Goal: Find specific page/section: Find specific page/section

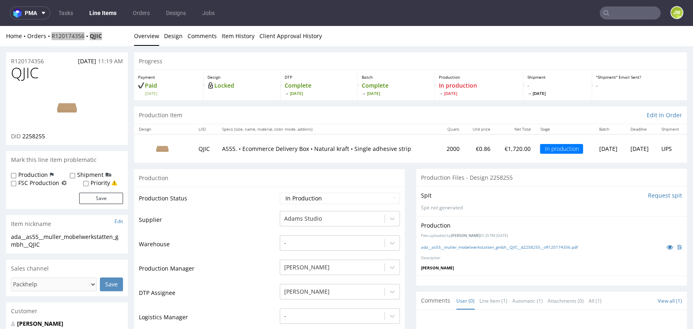
click at [603, 15] on icon at bounding box center [606, 13] width 6 height 6
click at [614, 15] on input "text" at bounding box center [630, 12] width 61 height 13
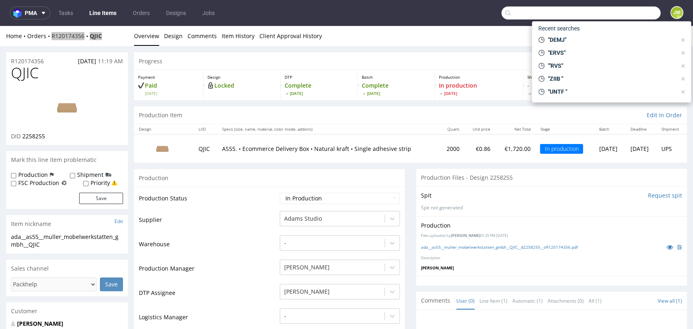
paste input "ACRG"
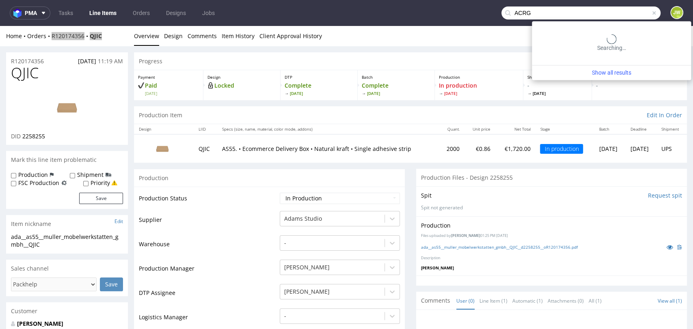
type input "ACRG"
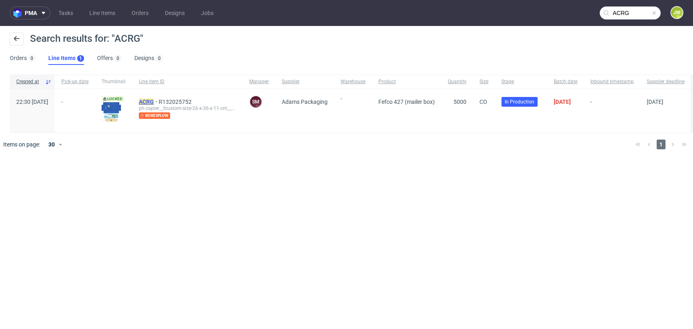
click at [154, 99] on mark "ACRG" at bounding box center [146, 102] width 15 height 6
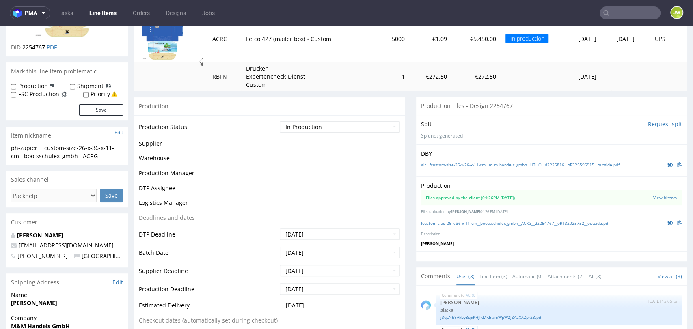
scroll to position [135, 0]
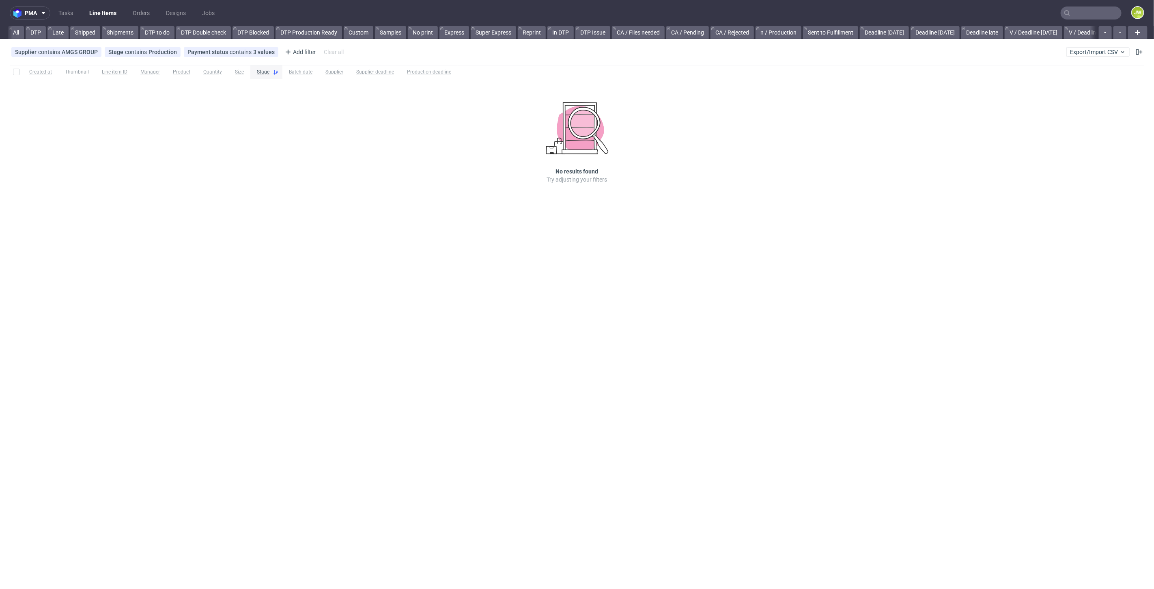
scroll to position [0, 1692]
click at [1080, 49] on span "Export/Import CSV" at bounding box center [1098, 52] width 56 height 6
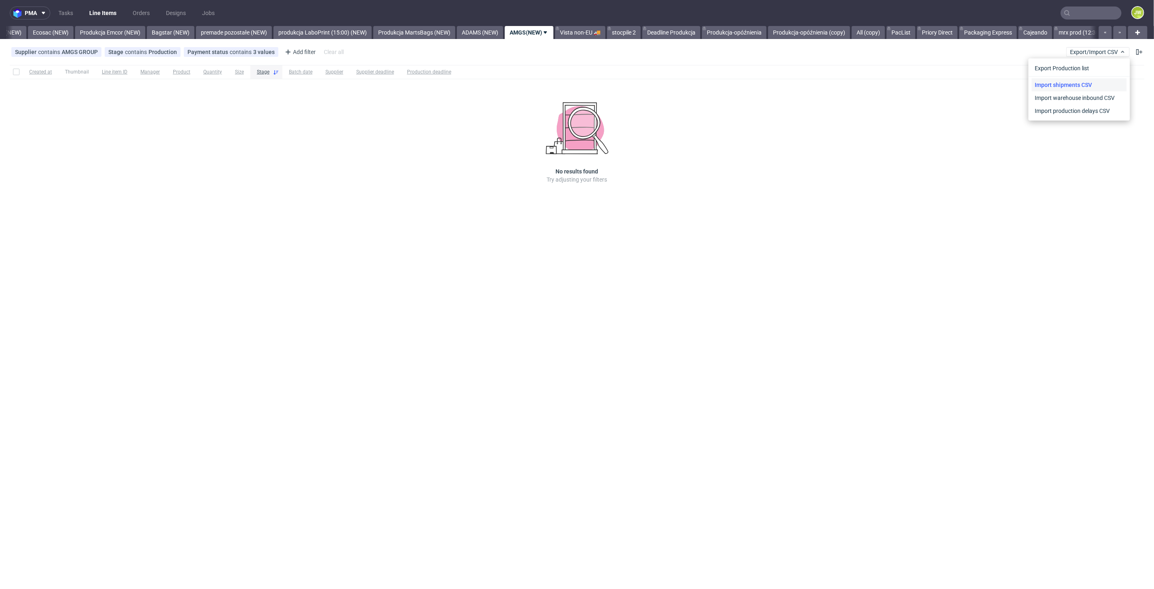
click at [1064, 82] on link "Import shipments CSV" at bounding box center [1079, 84] width 95 height 13
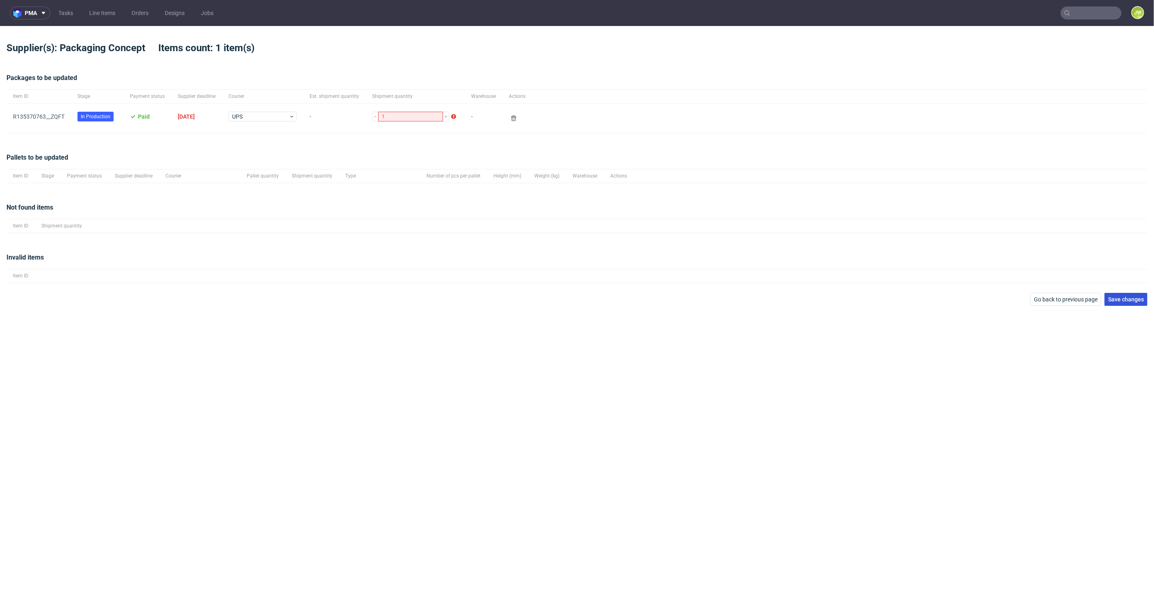
click at [1112, 300] on span "Save changes" at bounding box center [1127, 299] width 36 height 6
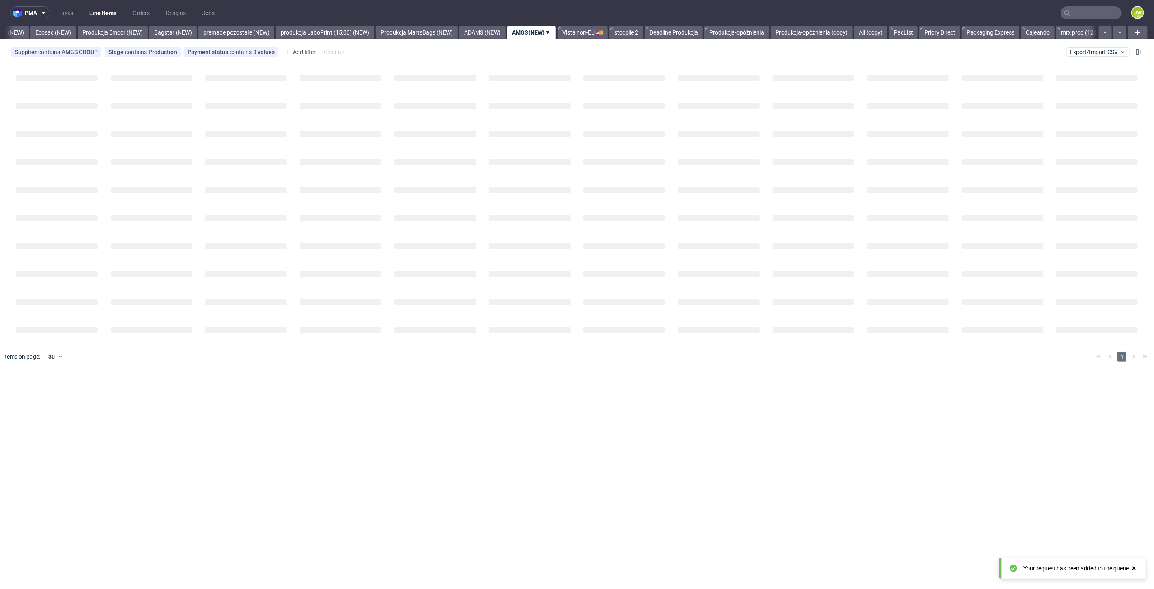
scroll to position [0, 1692]
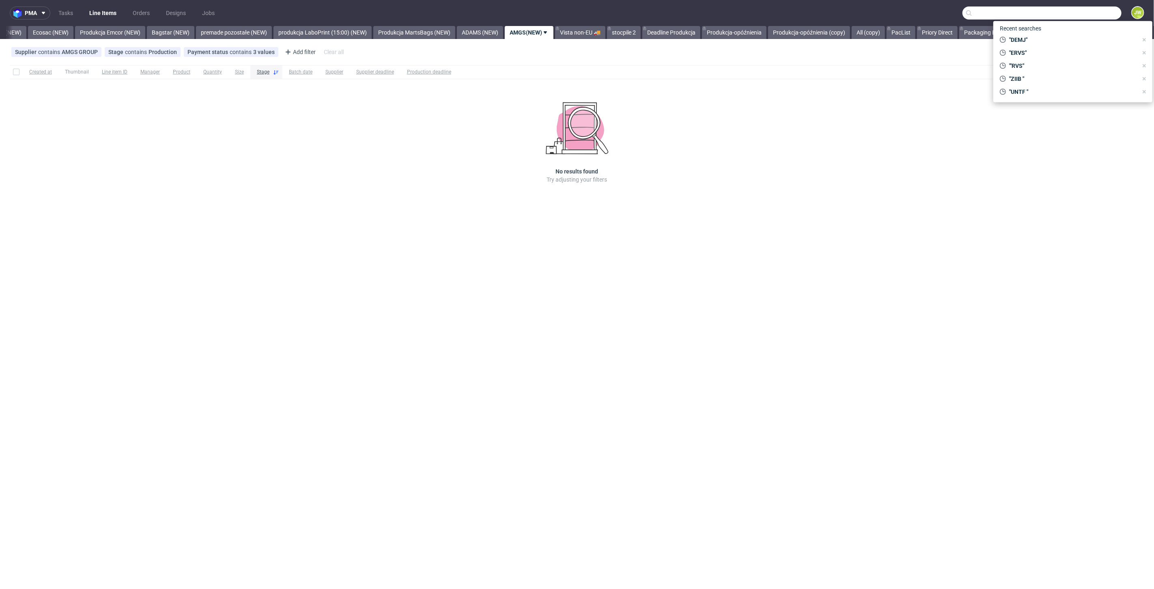
click at [1095, 9] on input "text" at bounding box center [1042, 12] width 159 height 13
paste input "LBYS"
type input "LBYS"
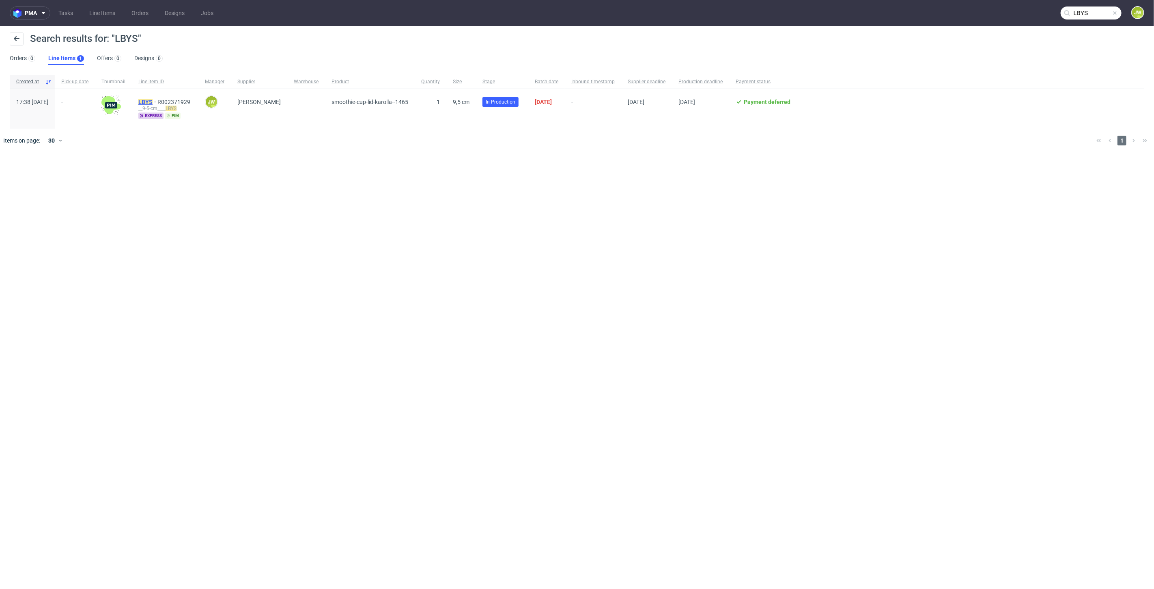
click at [153, 102] on mark "LBYS" at bounding box center [145, 102] width 14 height 6
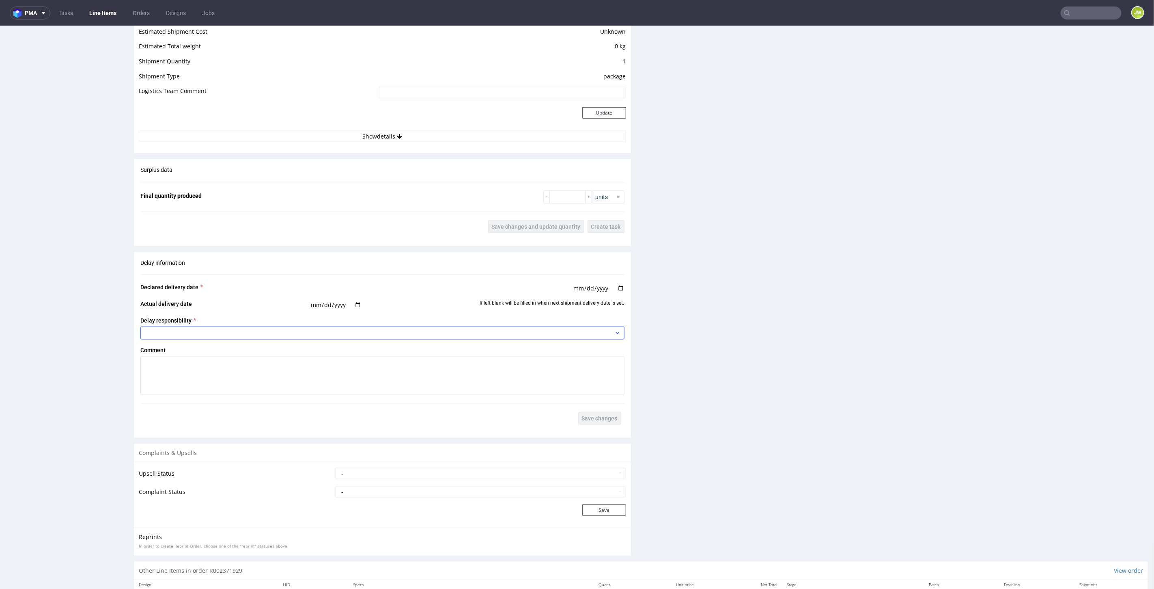
scroll to position [781, 0]
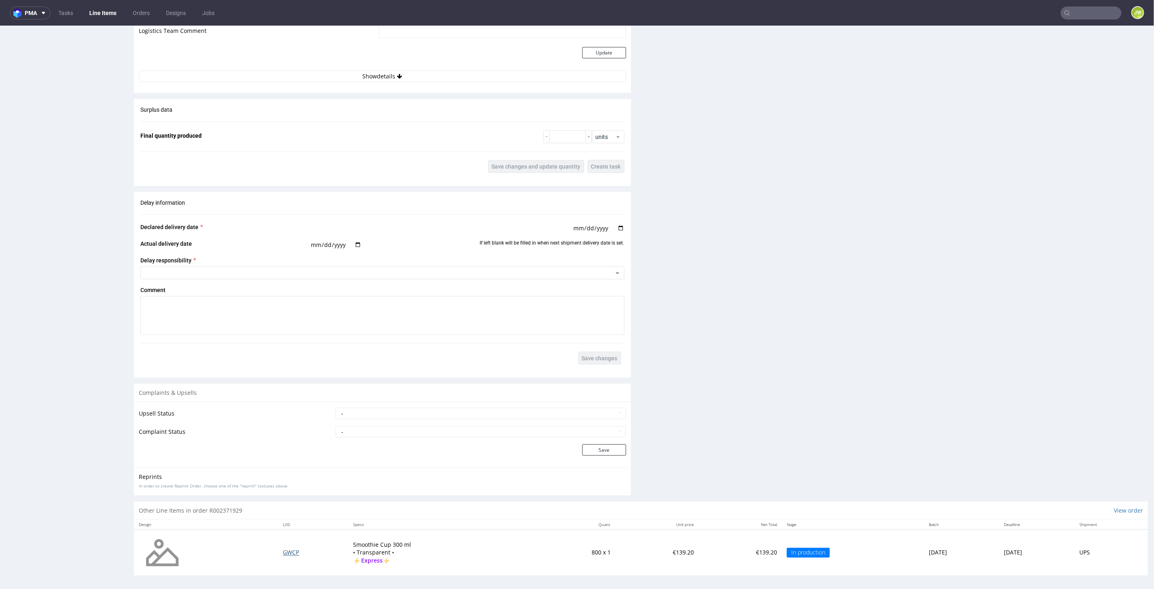
click at [283, 550] on span "GWCP" at bounding box center [291, 552] width 16 height 8
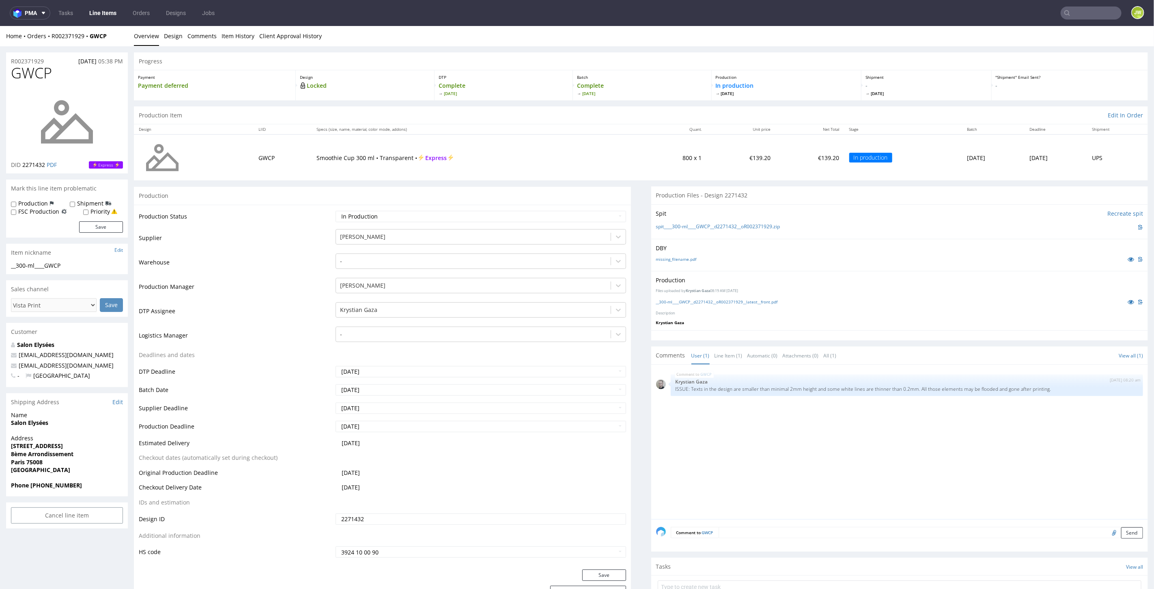
click at [699, 297] on div "__300-ml____GWCP__d2271432__oR002371929__latest__front.pdf" at bounding box center [900, 301] width 488 height 9
click at [699, 299] on link "__300-ml____GWCP__d2271432__oR002371929__latest__front.pdf" at bounding box center [717, 301] width 122 height 6
click at [1096, 14] on input "text" at bounding box center [1042, 12] width 159 height 13
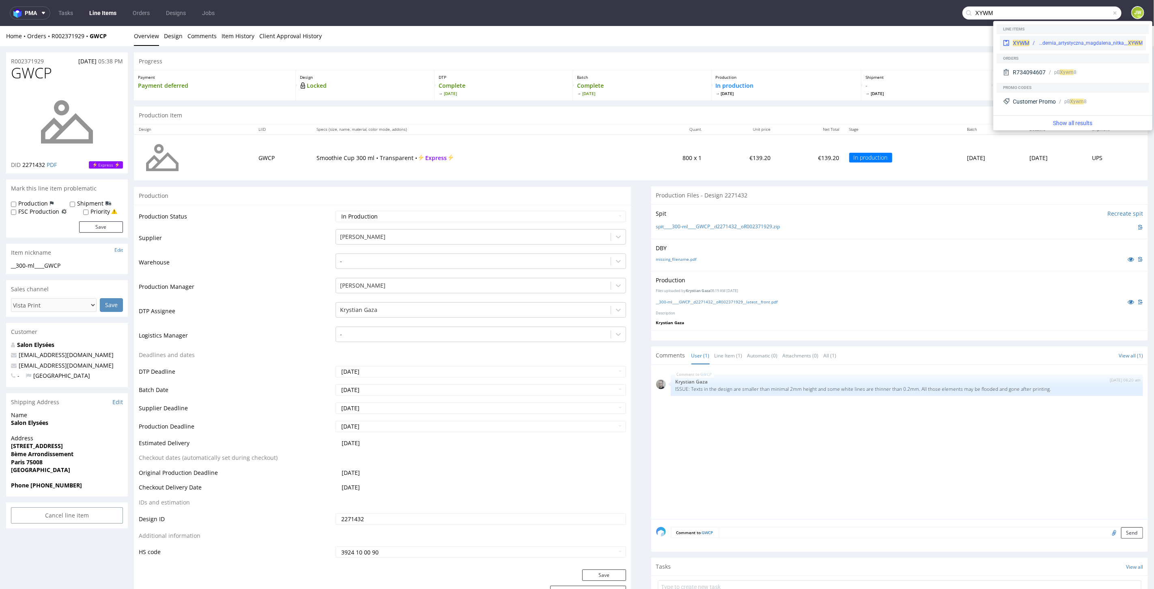
type input "XYWM"
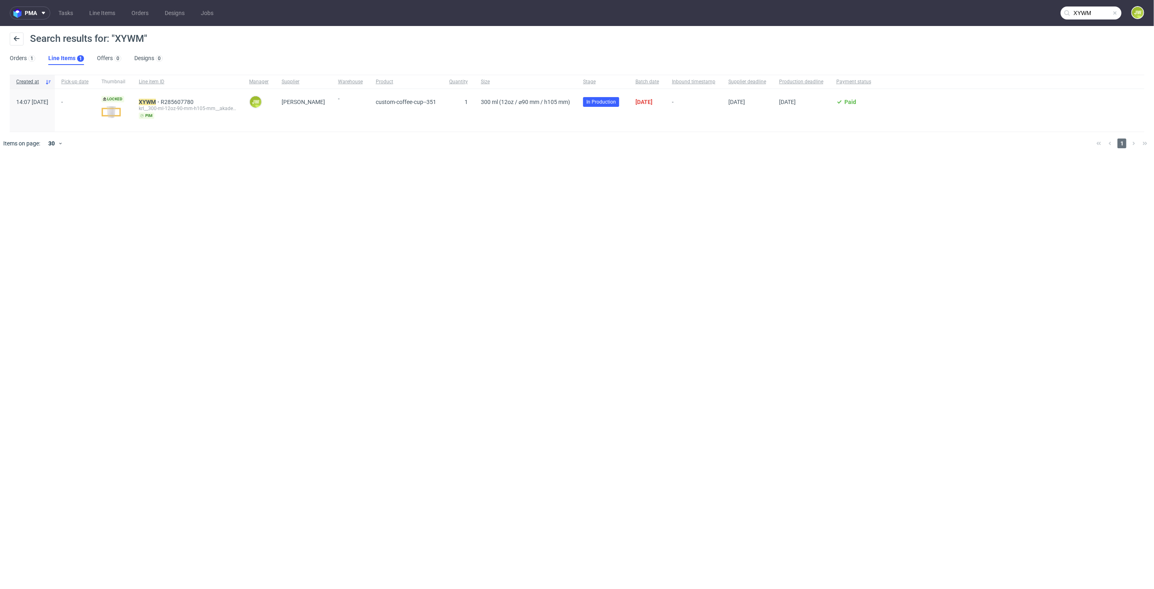
click at [162, 100] on div "XYWM R285607780 krl__300-ml-12oz-90-mm-h105-mm__akademia_artystyczna_magdalena_…" at bounding box center [187, 110] width 110 height 43
click at [156, 101] on mark "XYWM" at bounding box center [147, 102] width 17 height 6
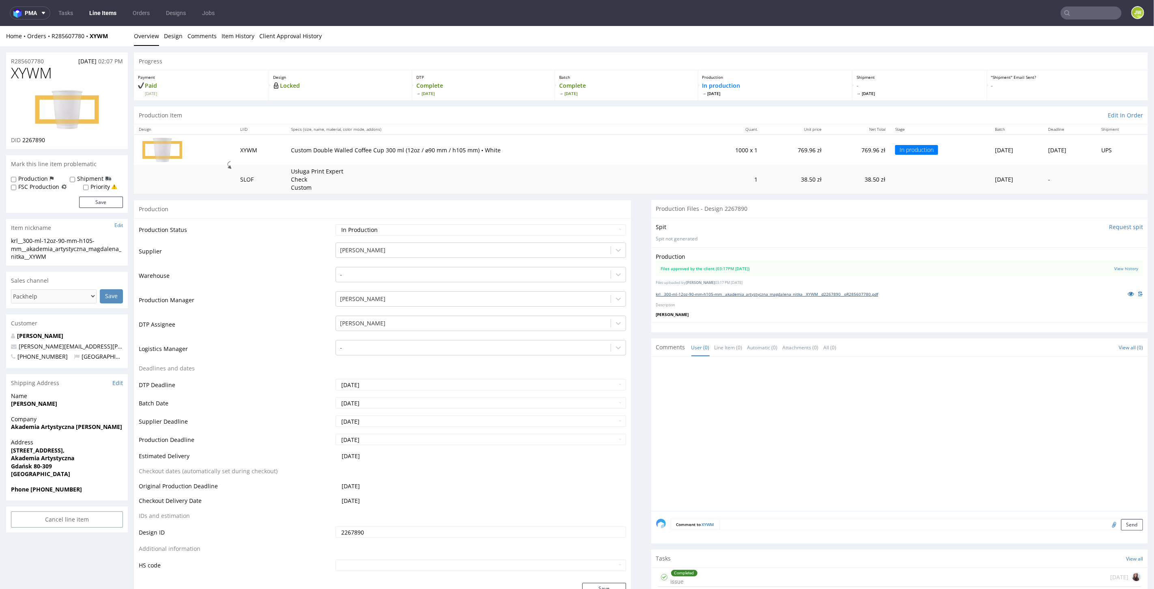
click at [667, 291] on link "krl__300-ml-12oz-90-mm-h105-mm__akademia_artystyczna_magdalena_nitka__XYWM__d22…" at bounding box center [767, 294] width 222 height 6
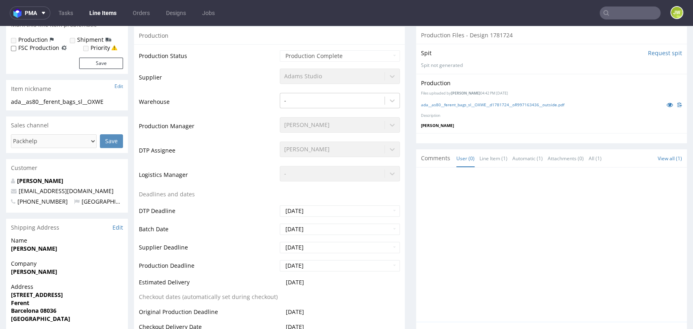
scroll to position [270, 0]
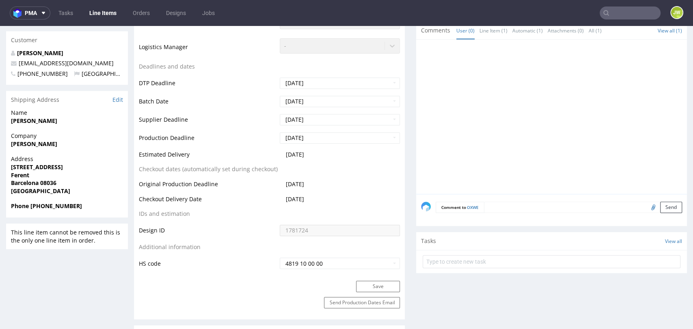
click at [148, 123] on td "Supplier Deadline" at bounding box center [208, 122] width 139 height 18
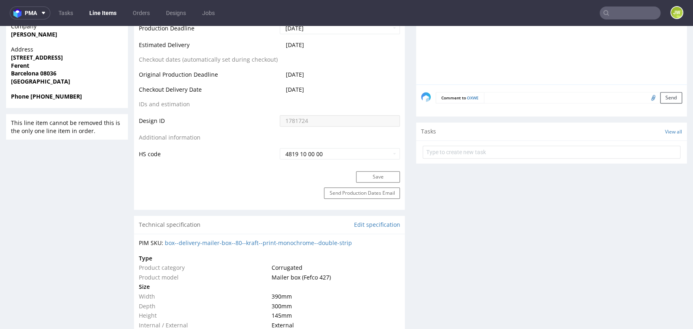
scroll to position [496, 0]
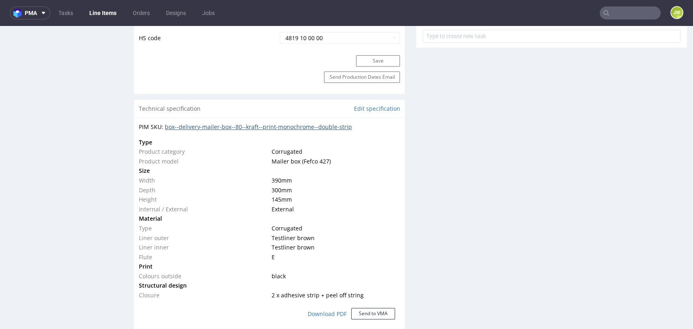
click at [224, 127] on link "box--delivery-mailer-box--80--kraft--print-monochrome--double-strip" at bounding box center [258, 127] width 187 height 8
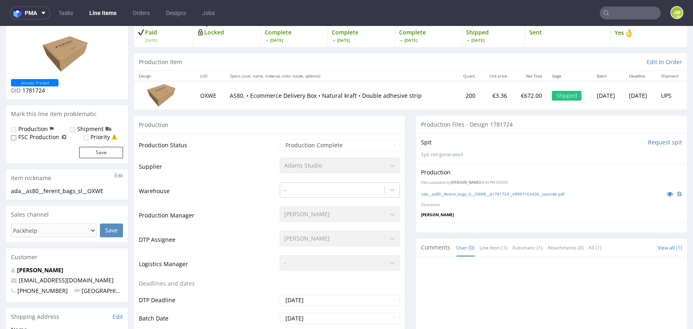
scroll to position [0, 0]
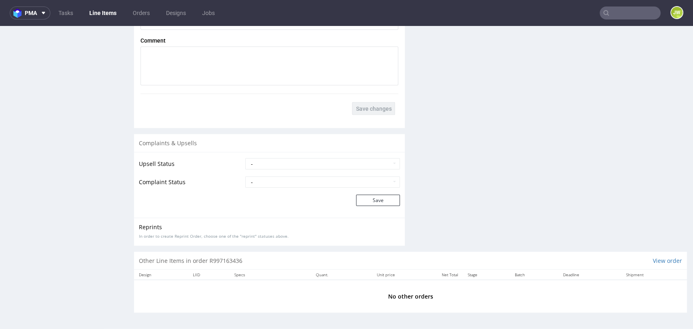
scroll to position [1185, 0]
click at [271, 184] on select "- Complaint Received Complaint Rejected Complaint Accepted (DTP Issue) - Reprin…" at bounding box center [322, 182] width 155 height 11
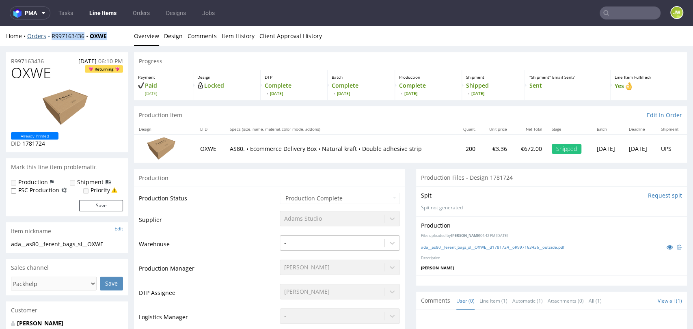
drag, startPoint x: 107, startPoint y: 37, endPoint x: 48, endPoint y: 39, distance: 58.5
click at [48, 41] on div "Home Orders R997163436 OXWE Overview Design Comments Item History Client Approv…" at bounding box center [346, 36] width 693 height 20
copy div "R997163436 OXWE"
click at [111, 36] on div "Home Orders R997163436 OXWE" at bounding box center [67, 36] width 122 height 8
click at [114, 39] on div "Home Orders R997163436 OXWE" at bounding box center [67, 36] width 122 height 8
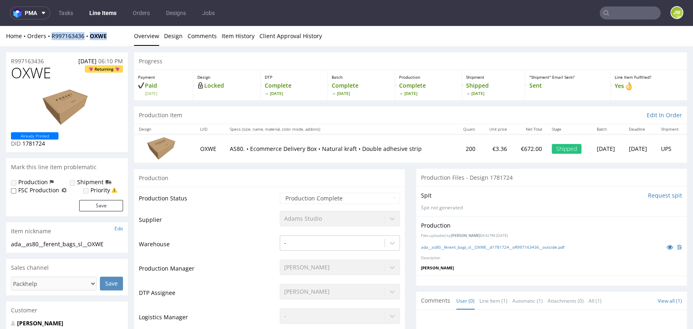
drag, startPoint x: 114, startPoint y: 37, endPoint x: 50, endPoint y: 43, distance: 64.0
click at [50, 43] on div "Home Orders R997163436 OXWE Overview Design Comments Item History Client Approv…" at bounding box center [346, 36] width 693 height 20
copy div "R997163436 OXWE"
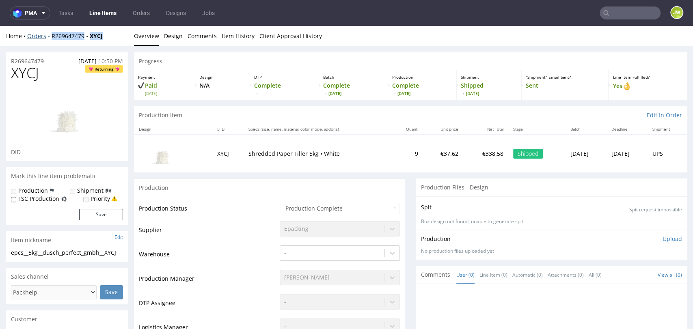
drag, startPoint x: 95, startPoint y: 40, endPoint x: 49, endPoint y: 39, distance: 45.9
click at [49, 39] on div "Home Orders R269647479 XYCJ Overview Design Comments Item History Client Approv…" at bounding box center [346, 36] width 693 height 20
copy div "R269647479 XYCJ"
drag, startPoint x: 110, startPoint y: 39, endPoint x: 46, endPoint y: 39, distance: 63.7
click at [46, 39] on div "Home Orders R269647479 XYCJ" at bounding box center [67, 36] width 122 height 8
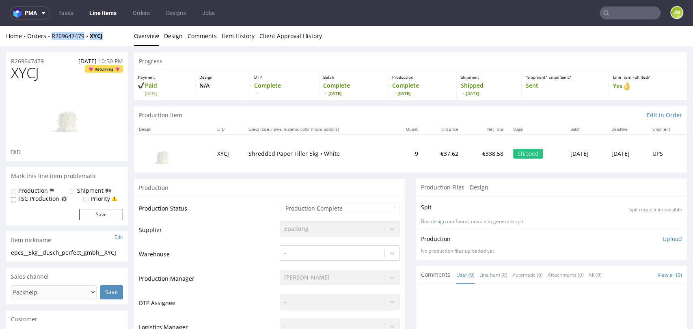
copy div "R269647479 XYCJ"
click at [108, 40] on div "Home Orders R269647479 XYCJ" at bounding box center [67, 36] width 122 height 8
drag, startPoint x: 112, startPoint y: 39, endPoint x: 103, endPoint y: 40, distance: 9.0
click at [103, 40] on div "Home Orders R269647479 XYCJ Overview Design Comments Item History Client Approv…" at bounding box center [346, 36] width 693 height 20
drag, startPoint x: 81, startPoint y: 43, endPoint x: 57, endPoint y: 41, distance: 24.4
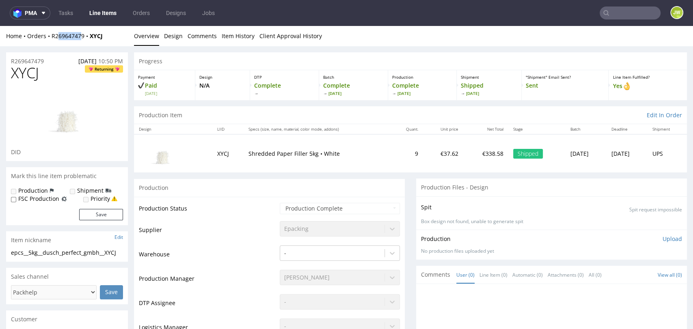
click at [57, 41] on div "Home Orders R269647479 XYCJ Overview Design Comments Item History Client Approv…" at bounding box center [346, 36] width 693 height 20
drag, startPoint x: 78, startPoint y: 40, endPoint x: 52, endPoint y: 42, distance: 26.1
click at [52, 42] on div "Home Orders R269647479 XYCJ Overview Design Comments Item History Client Approv…" at bounding box center [346, 36] width 693 height 20
copy link "R269647479"
click at [106, 106] on div at bounding box center [67, 115] width 112 height 65
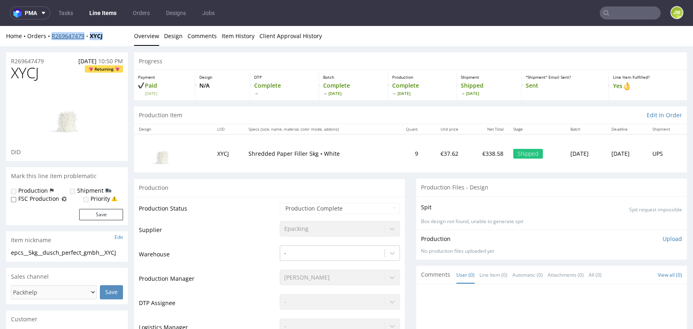
drag, startPoint x: 114, startPoint y: 36, endPoint x: 52, endPoint y: 37, distance: 62.1
click at [52, 37] on div "Home Orders R269647479 XYCJ" at bounding box center [67, 36] width 122 height 8
click at [109, 30] on div "Home Orders R269647479 XYCJ Overview Design Comments Item History Client Approv…" at bounding box center [346, 36] width 693 height 20
drag, startPoint x: 88, startPoint y: 39, endPoint x: 52, endPoint y: 41, distance: 35.8
click at [52, 41] on div "Home Orders R269647479 XYCJ Overview Design Comments Item History Client Approv…" at bounding box center [346, 36] width 693 height 20
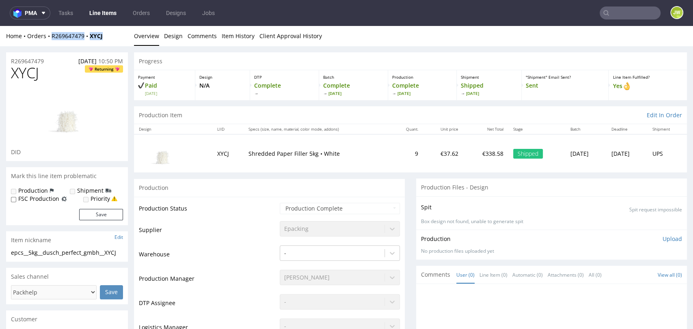
copy div "R269647479 XYCJ"
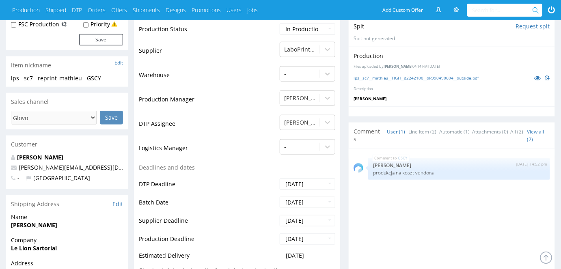
scroll to position [110, 0]
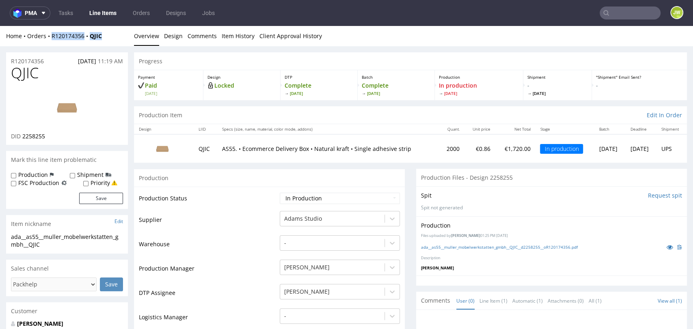
drag, startPoint x: 101, startPoint y: 40, endPoint x: 51, endPoint y: 42, distance: 50.8
click at [51, 42] on div "Home Orders R120174356 QJIC Overview Design Comments Item History Client Approv…" at bounding box center [346, 36] width 693 height 20
copy div "R120174356 QJIC"
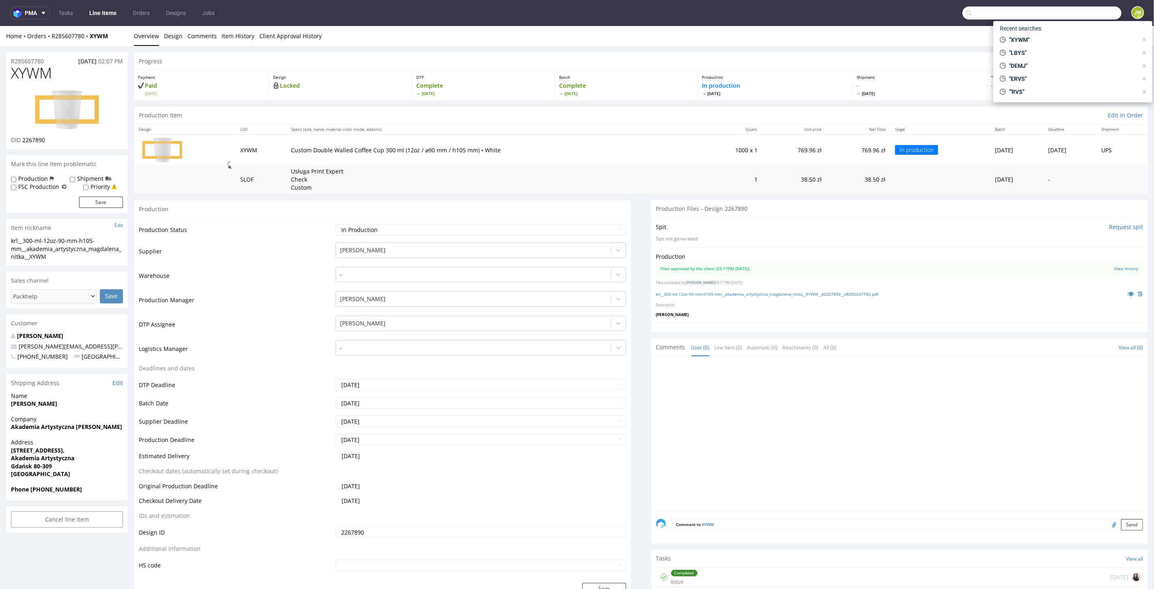
drag, startPoint x: 1111, startPoint y: 13, endPoint x: 1104, endPoint y: 12, distance: 6.9
click at [1111, 13] on input "text" at bounding box center [1042, 12] width 159 height 13
type input "QNDH"
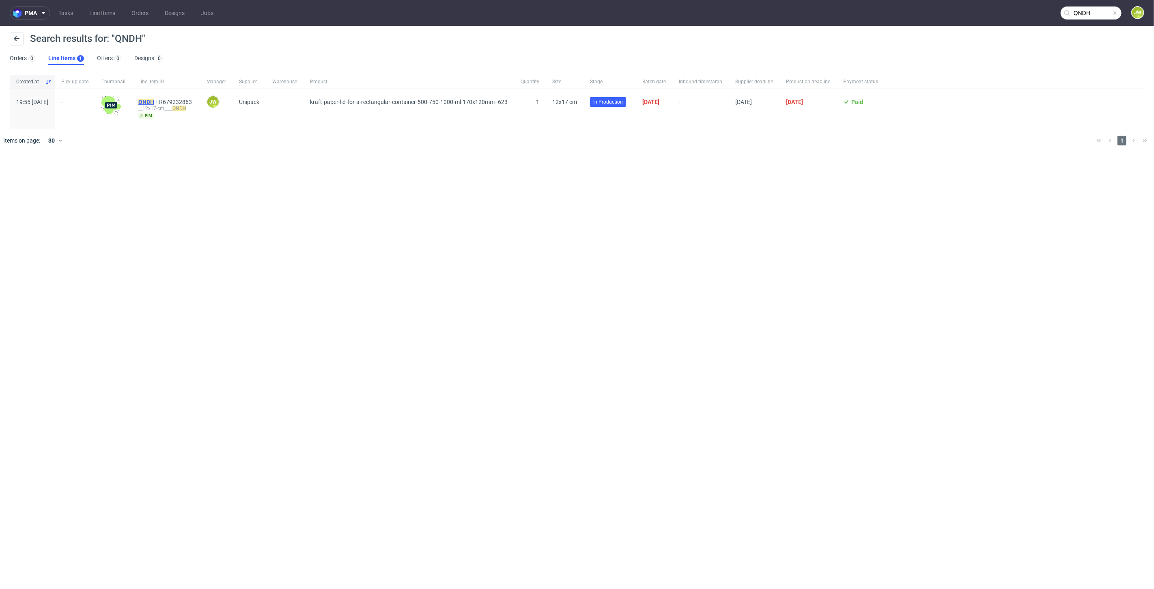
click at [154, 101] on mark "QNDH" at bounding box center [146, 102] width 16 height 6
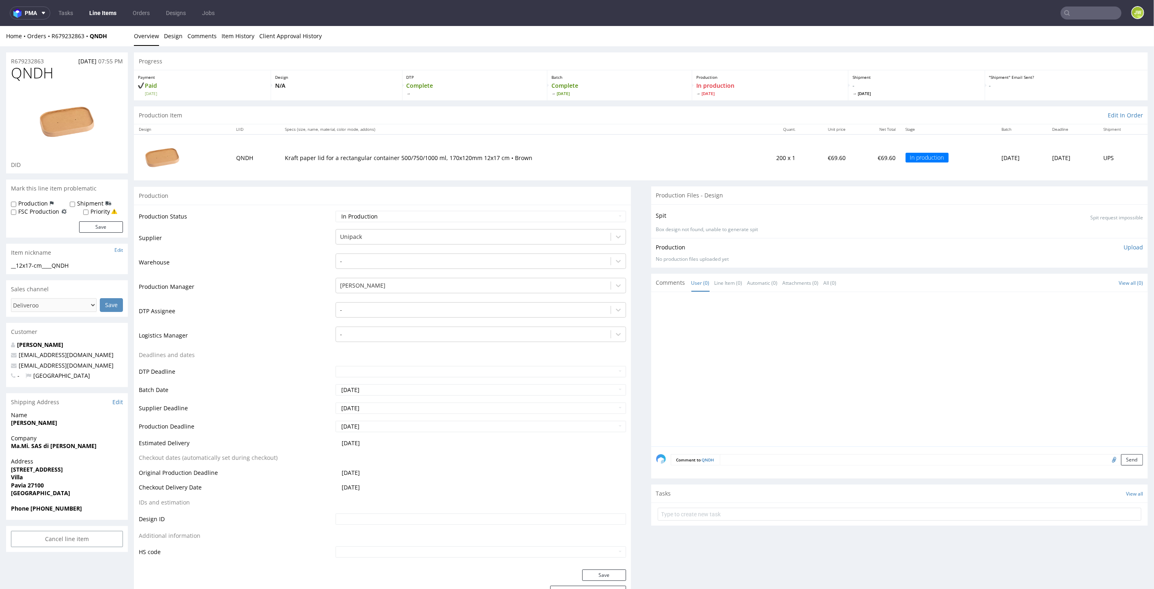
click at [1075, 11] on input "text" at bounding box center [1091, 12] width 61 height 13
paste input "YYSY"
type input "YYSY"
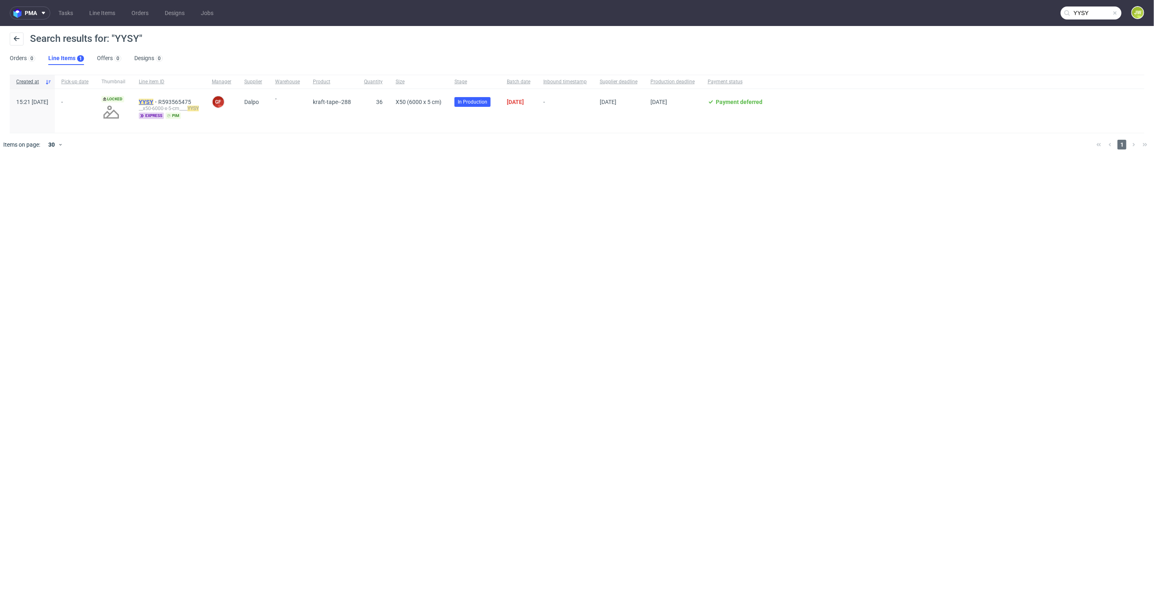
click at [153, 99] on mark "YYSY" at bounding box center [146, 102] width 15 height 6
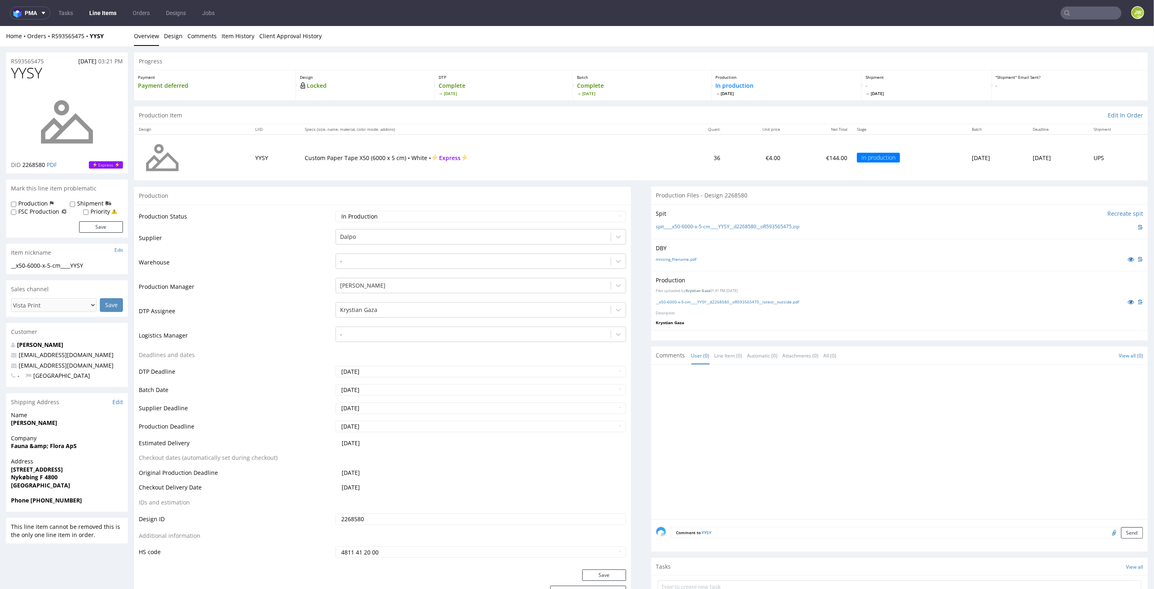
click at [677, 294] on div "Production Files uploaded by [PERSON_NAME] Gaza 01:41 PM [DATE] __x50-6000-x-5-…" at bounding box center [900, 299] width 497 height 59
click at [680, 298] on link "__x50-6000-x-5-cm____YYSY__d2268580__oR593565475__latest__outside.pdf" at bounding box center [727, 301] width 143 height 6
click at [1076, 17] on input "text" at bounding box center [1091, 12] width 61 height 13
type input "AKDS"
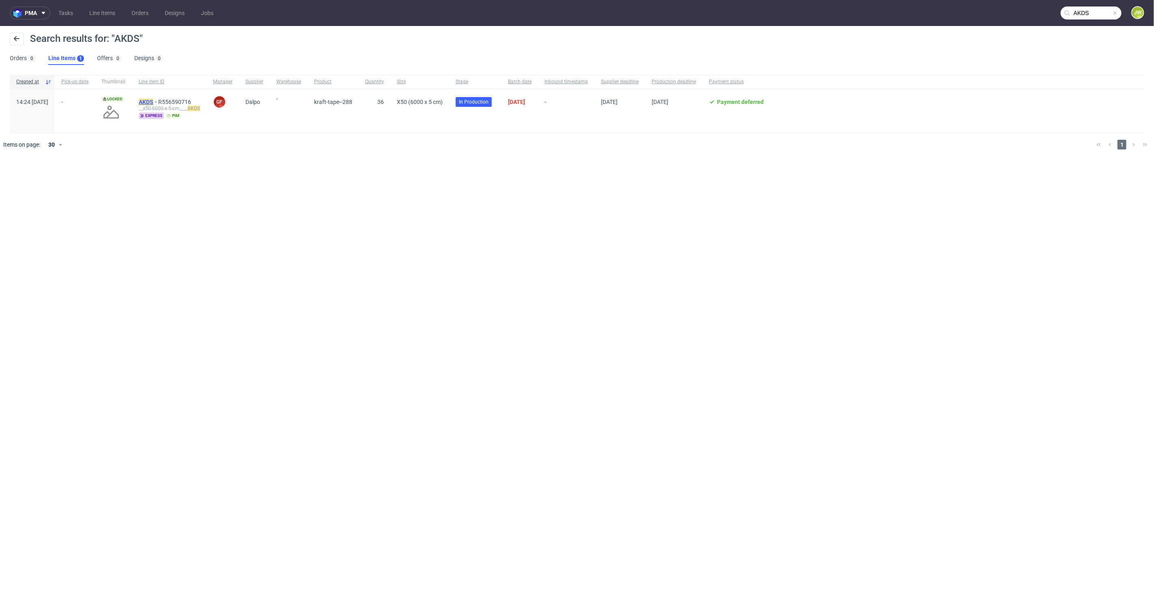
click at [153, 101] on mark "AKDS" at bounding box center [146, 102] width 15 height 6
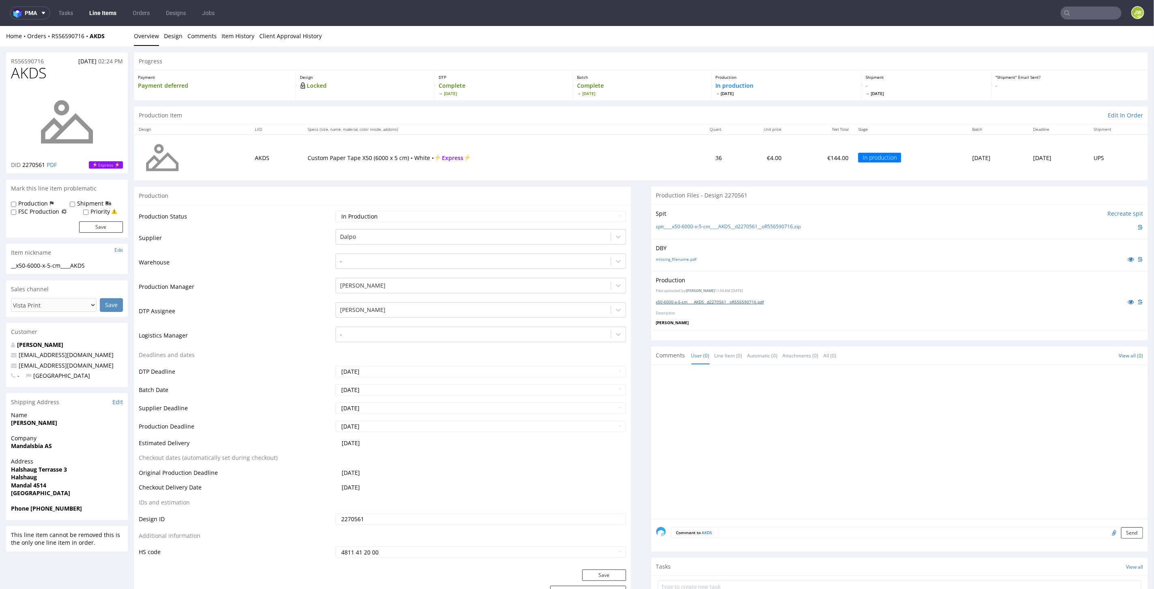
click at [674, 300] on link "x50-6000-x-5-cm____AKDS__d2270561__oR556590716.pdf" at bounding box center [710, 301] width 108 height 6
click at [1083, 11] on input "text" at bounding box center [1042, 12] width 159 height 13
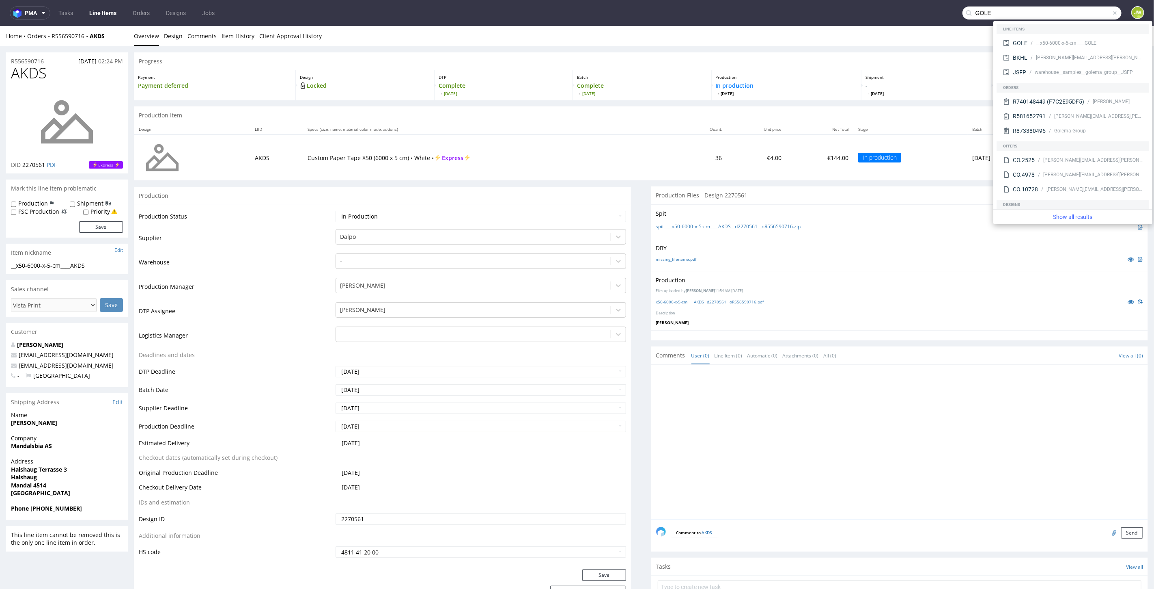
type input "GOLE"
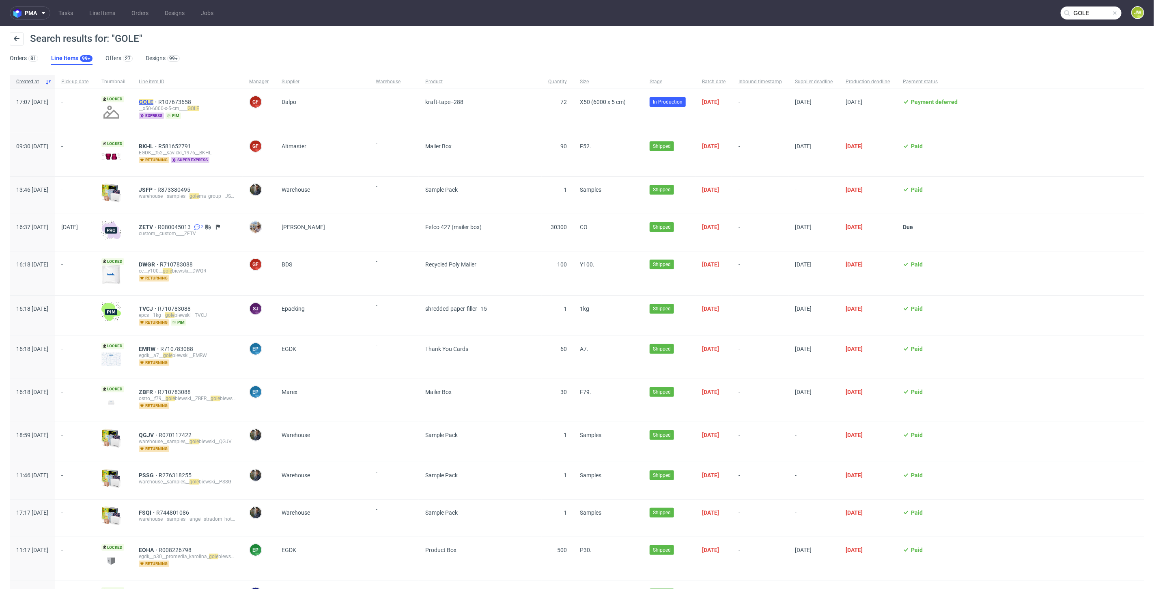
click at [153, 101] on mark "GOLE" at bounding box center [146, 102] width 15 height 6
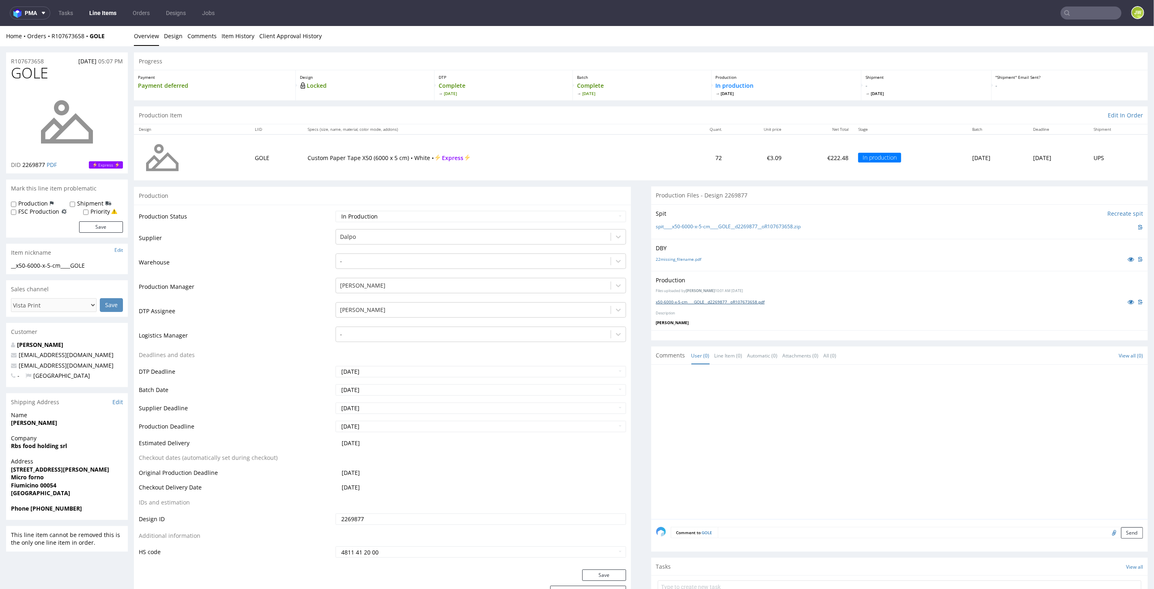
click at [658, 300] on link "x50-6000-x-5-cm____GOLE__d2269877__oR107673658.pdf" at bounding box center [710, 301] width 109 height 6
click at [1082, 14] on input "text" at bounding box center [1042, 12] width 159 height 13
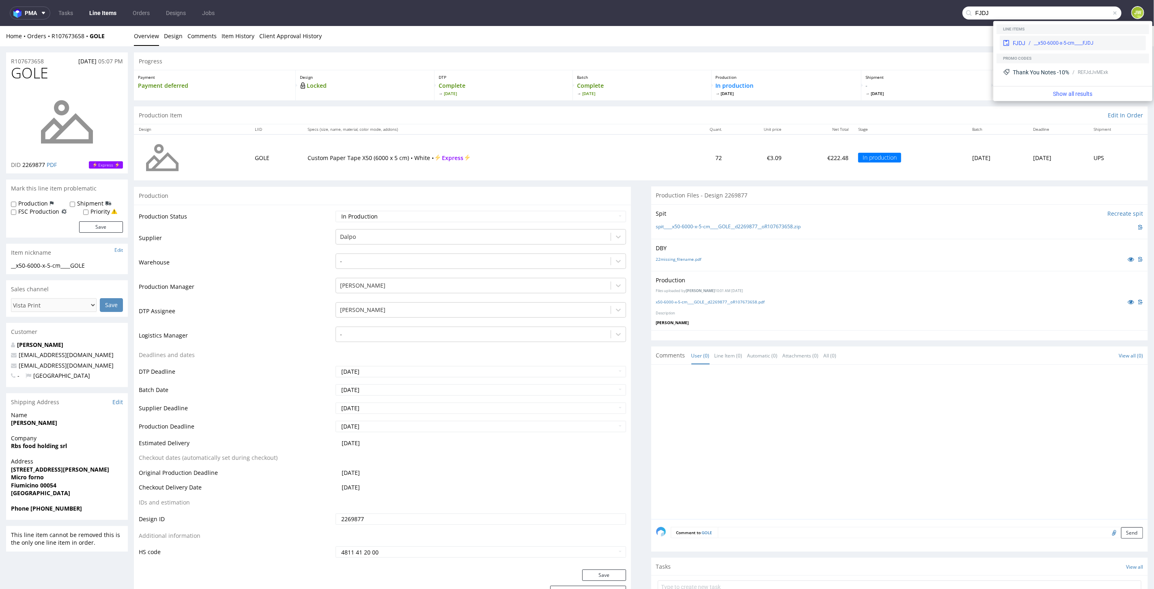
type input "FJDJ"
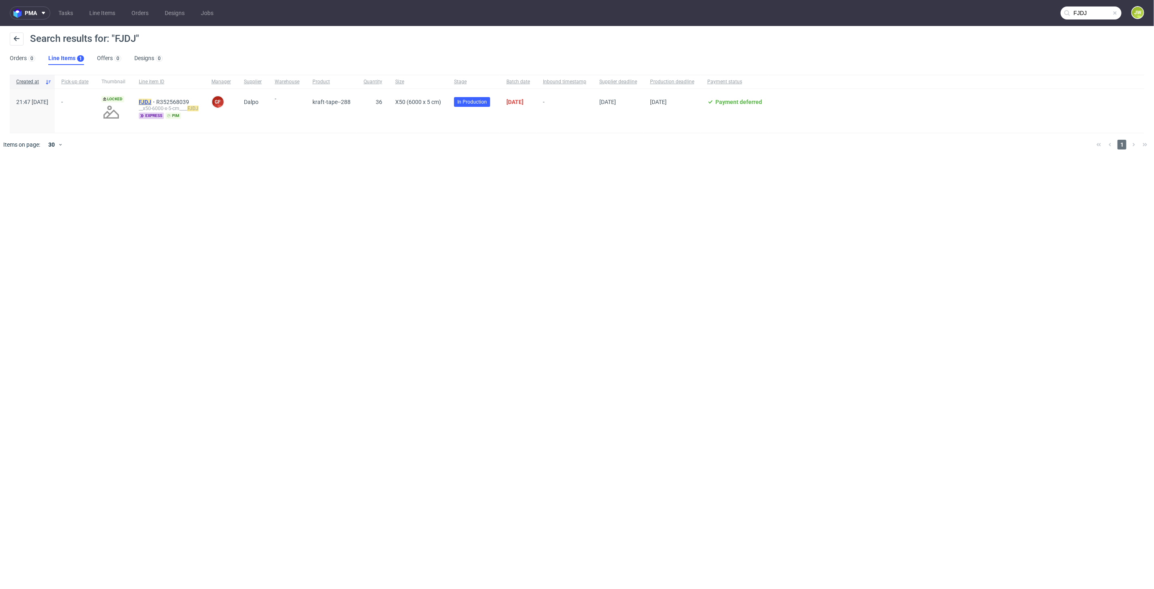
click at [151, 100] on mark "FJDJ" at bounding box center [145, 102] width 13 height 6
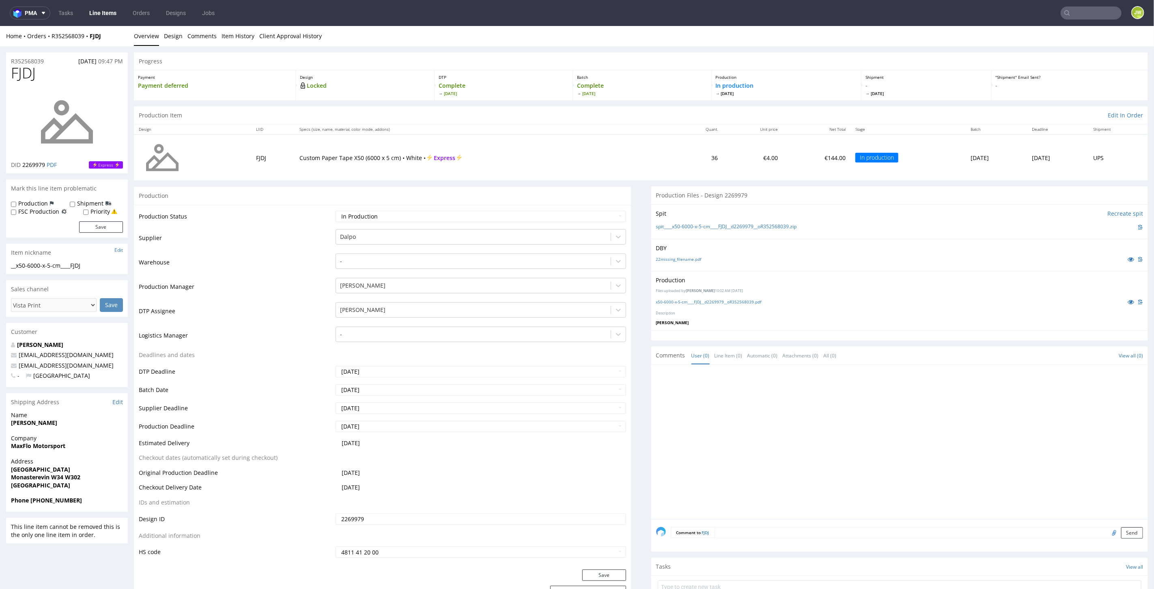
click at [658, 303] on div "x50-6000-x-5-cm____FJDJ__d2269979__oR352568039.pdf" at bounding box center [900, 301] width 488 height 9
click at [658, 302] on link "x50-6000-x-5-cm____FJDJ__d2269979__oR352568039.pdf" at bounding box center [709, 301] width 106 height 6
click at [1090, 10] on input "text" at bounding box center [1091, 12] width 61 height 13
paste input "ZZFA"
type input "ZZFA"
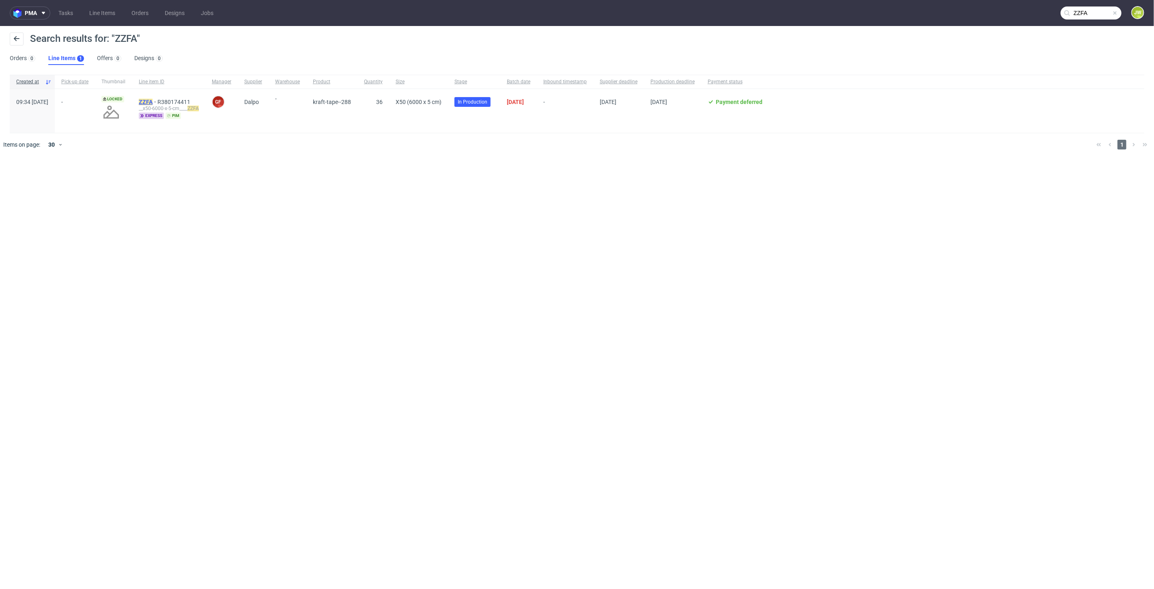
click at [153, 99] on mark "ZZFA" at bounding box center [146, 102] width 14 height 6
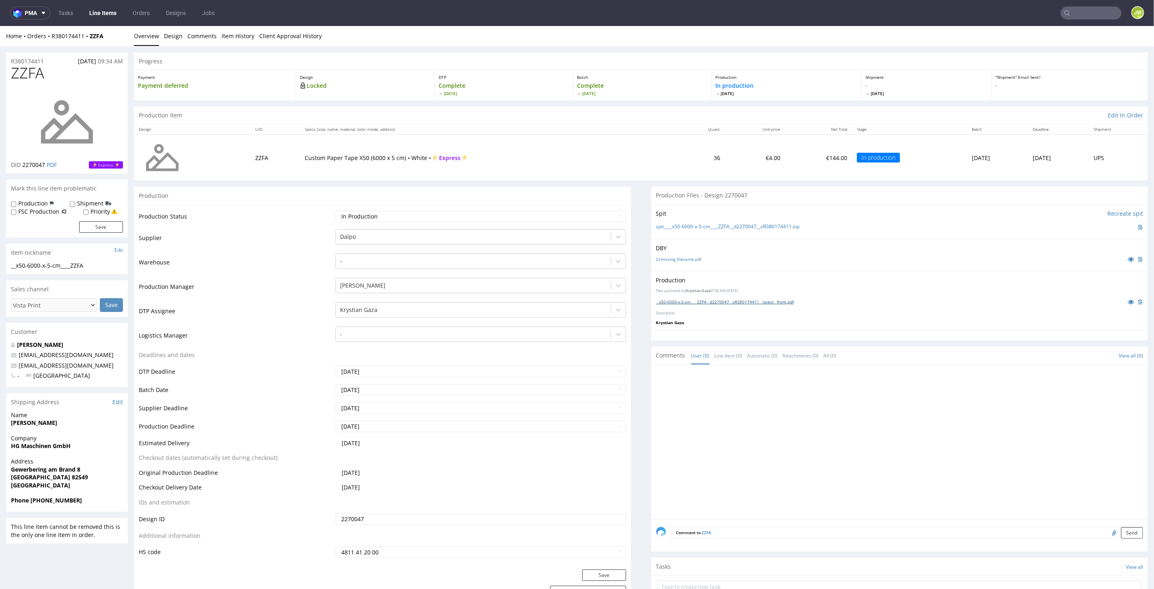
click at [680, 302] on link "__x50-6000-x-5-cm____ZZFA__d2270047__oR380174411__latest__front.pdf" at bounding box center [725, 301] width 138 height 6
click at [1087, 7] on input "text" at bounding box center [1042, 12] width 159 height 13
type input "ZXQQ"
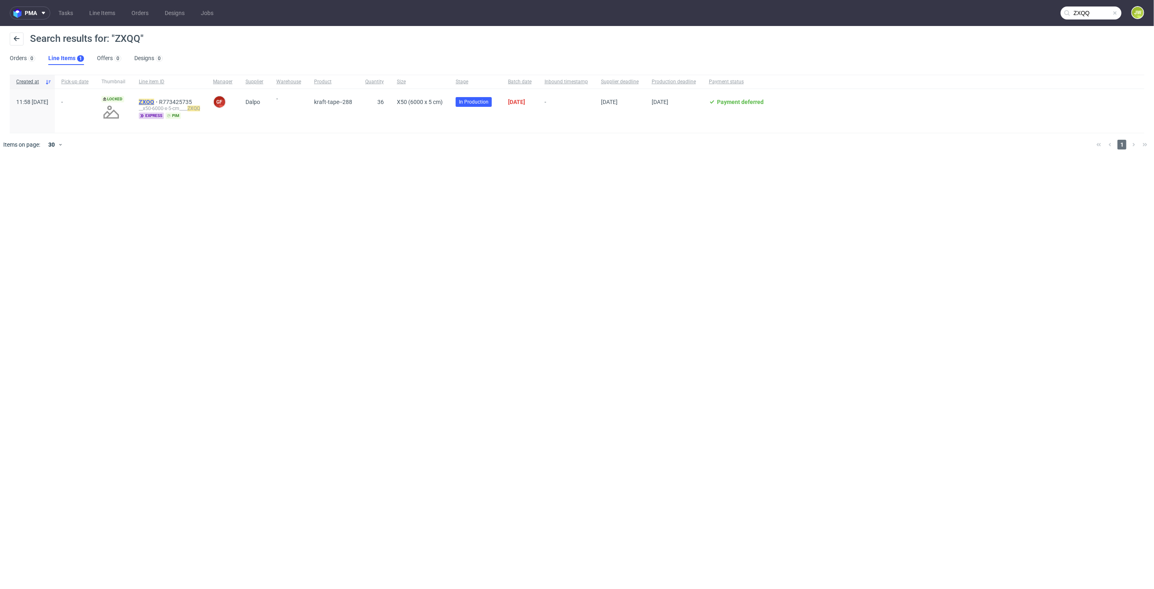
click at [154, 100] on mark "ZXQQ" at bounding box center [146, 102] width 15 height 6
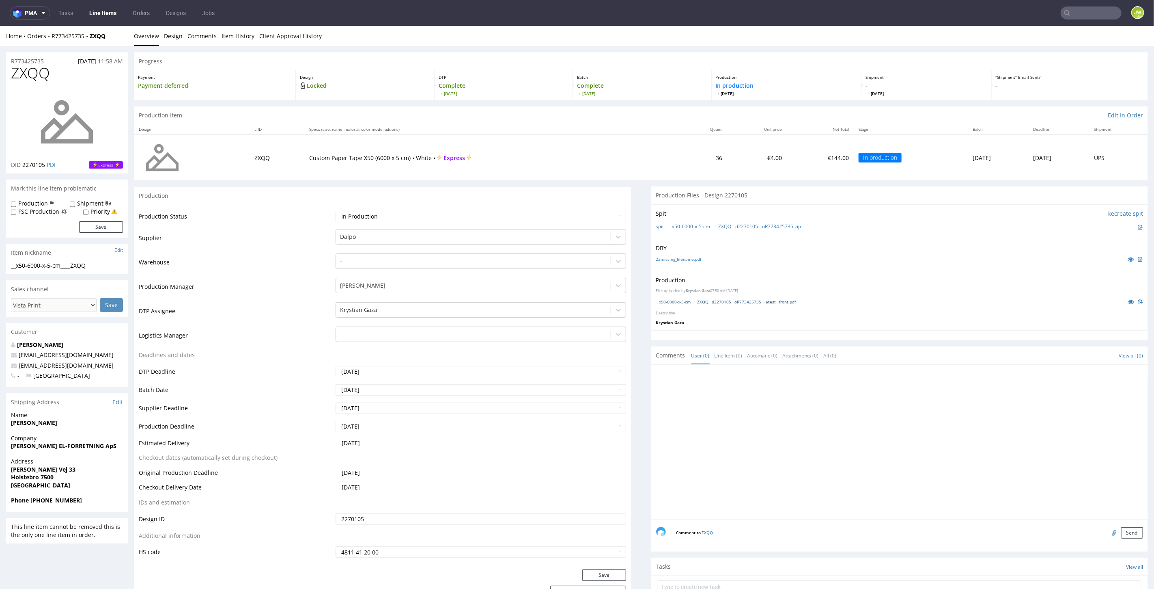
click at [657, 302] on link "__x50-6000-x-5-cm____ZXQQ__d2270105__oR773425735__latest__front.pdf" at bounding box center [726, 301] width 140 height 6
click at [1083, 12] on input "text" at bounding box center [1091, 12] width 61 height 13
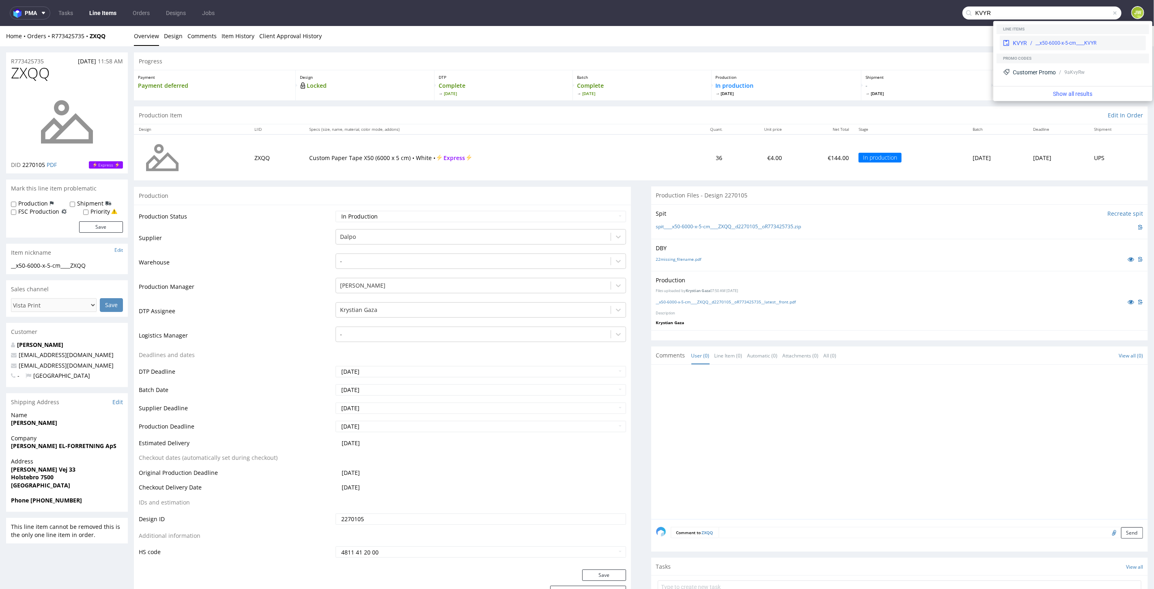
type input "KVYR"
click at [1019, 40] on div "KVYR" at bounding box center [1020, 43] width 14 height 8
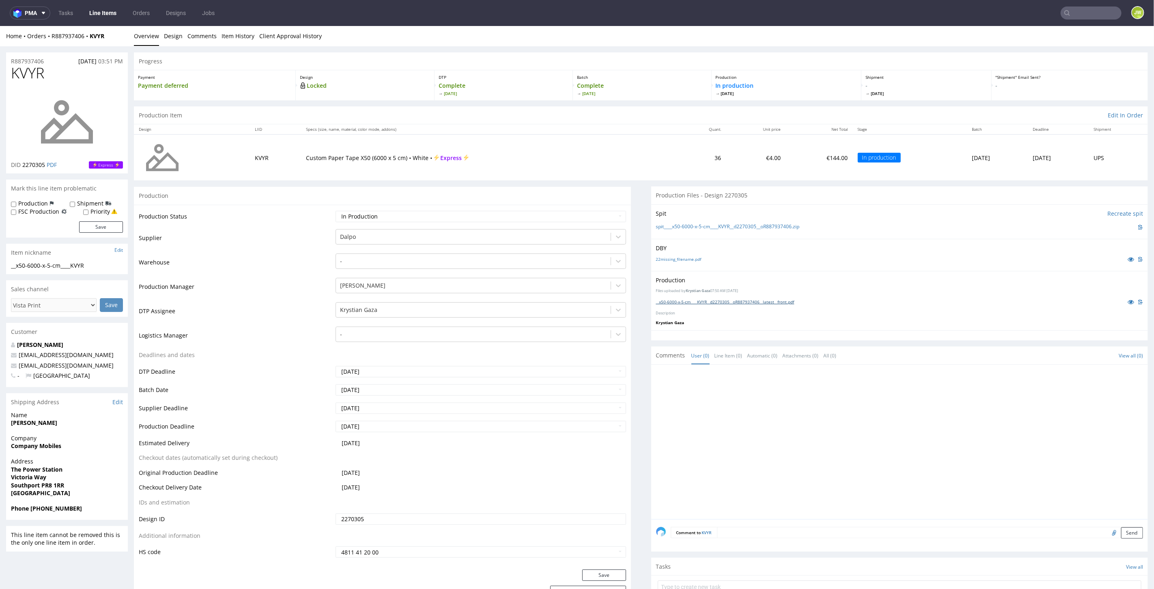
click at [662, 301] on link "__x50-6000-x-5-cm____KVYR__d2270305__oR887937406__latest__front.pdf" at bounding box center [725, 301] width 138 height 6
click at [1077, 11] on input "text" at bounding box center [1091, 12] width 61 height 13
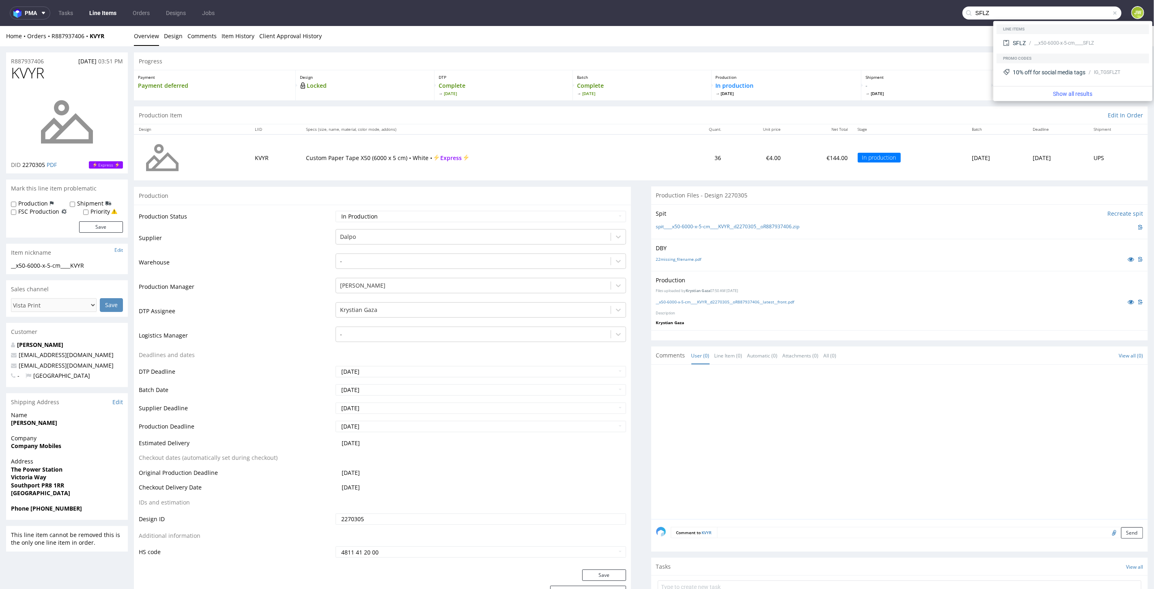
type input "SFLZ"
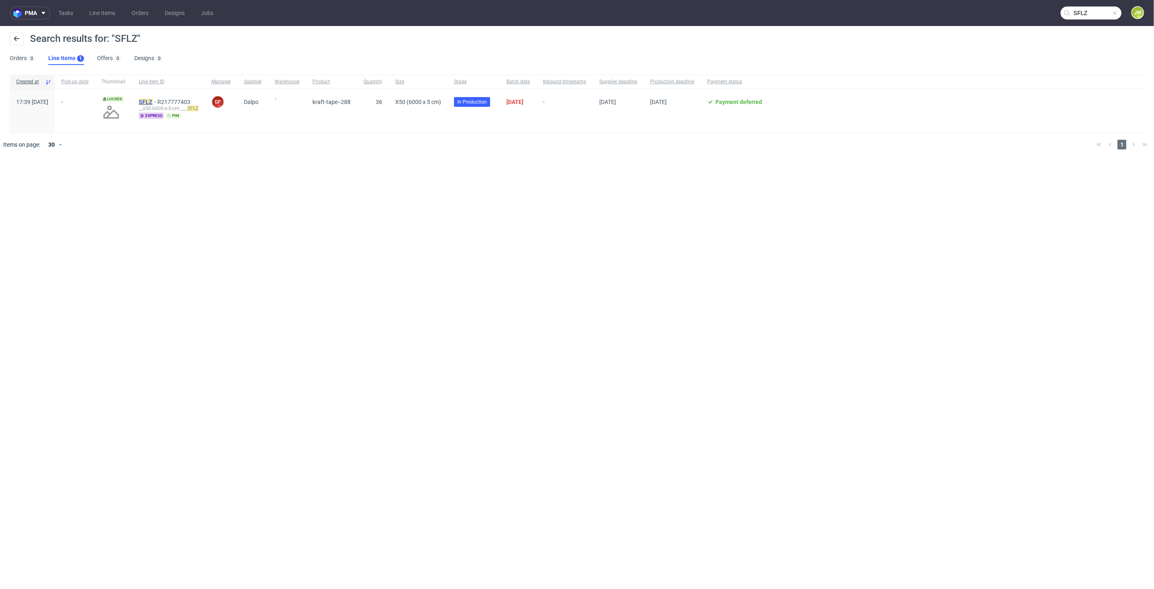
click at [153, 101] on mark "SFLZ" at bounding box center [146, 102] width 14 height 6
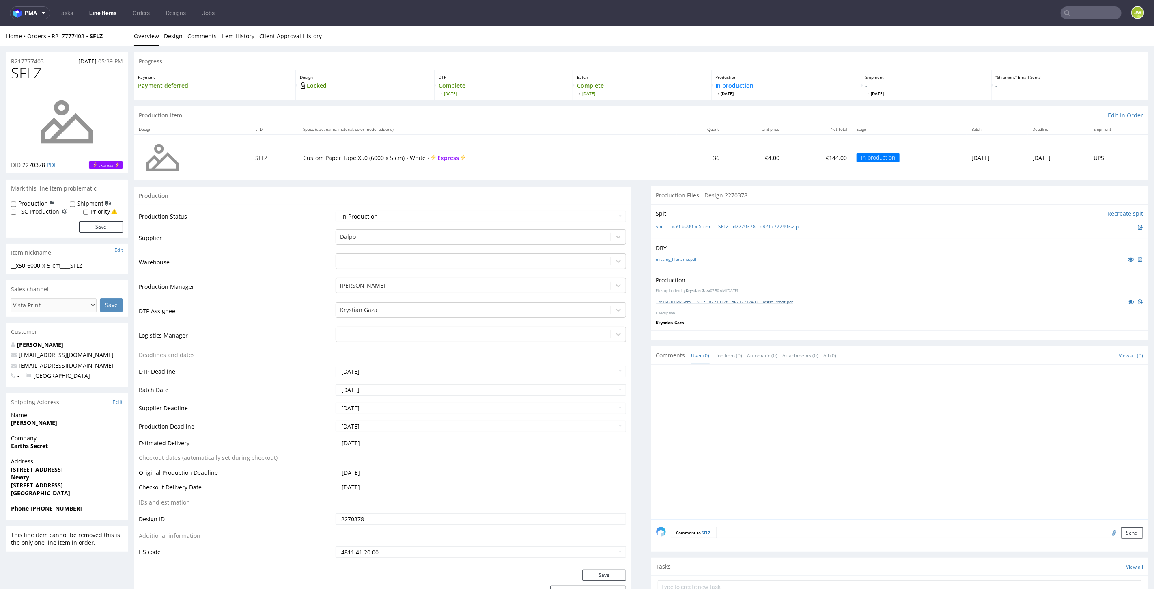
click at [675, 300] on link "__x50-6000-x-5-cm____SFLZ__d2270378__oR217777403__latest__front.pdf" at bounding box center [724, 301] width 137 height 6
click at [1075, 12] on input "text" at bounding box center [1042, 12] width 159 height 13
paste input "WUYH"
type input "WUYH"
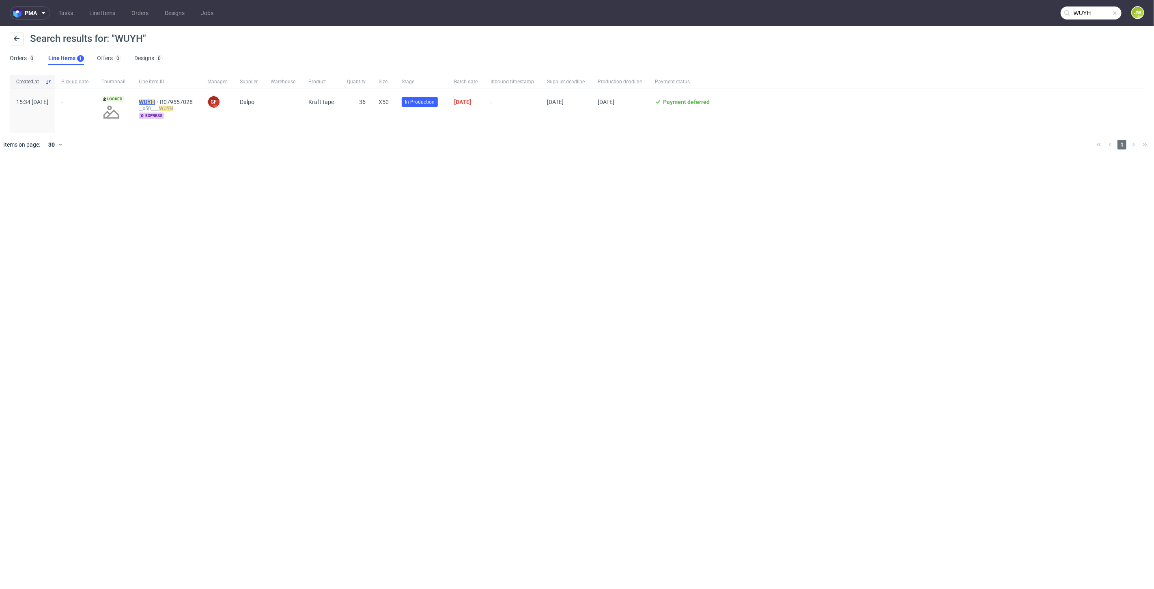
click at [155, 103] on mark "WUYH" at bounding box center [147, 102] width 16 height 6
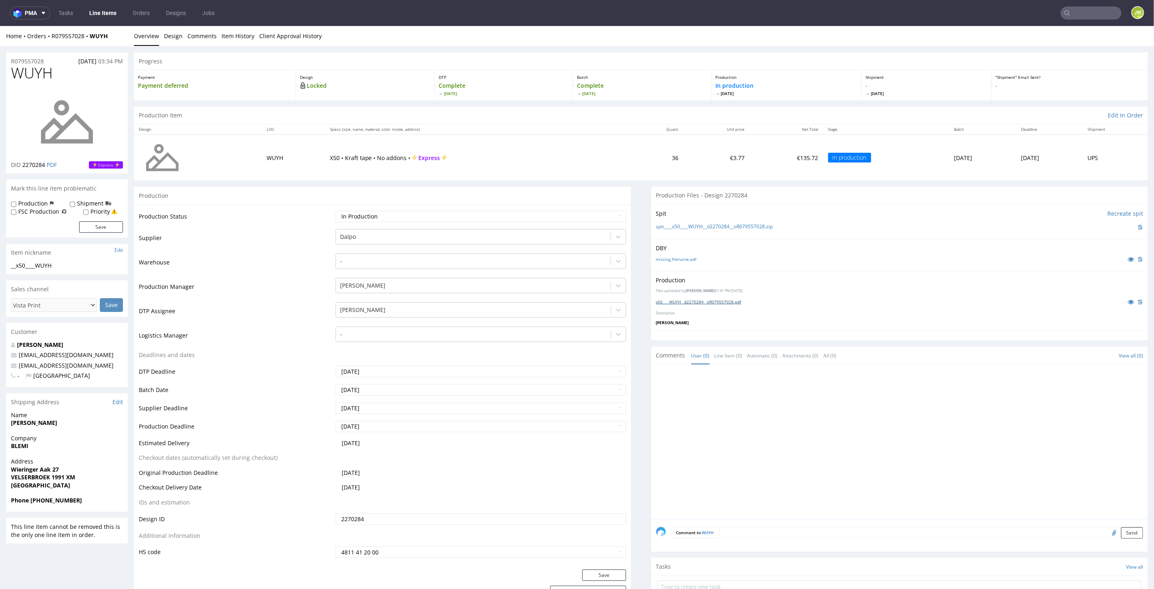
click at [675, 303] on link "x50____WUYH__d2270284__oR079557028.pdf" at bounding box center [698, 301] width 85 height 6
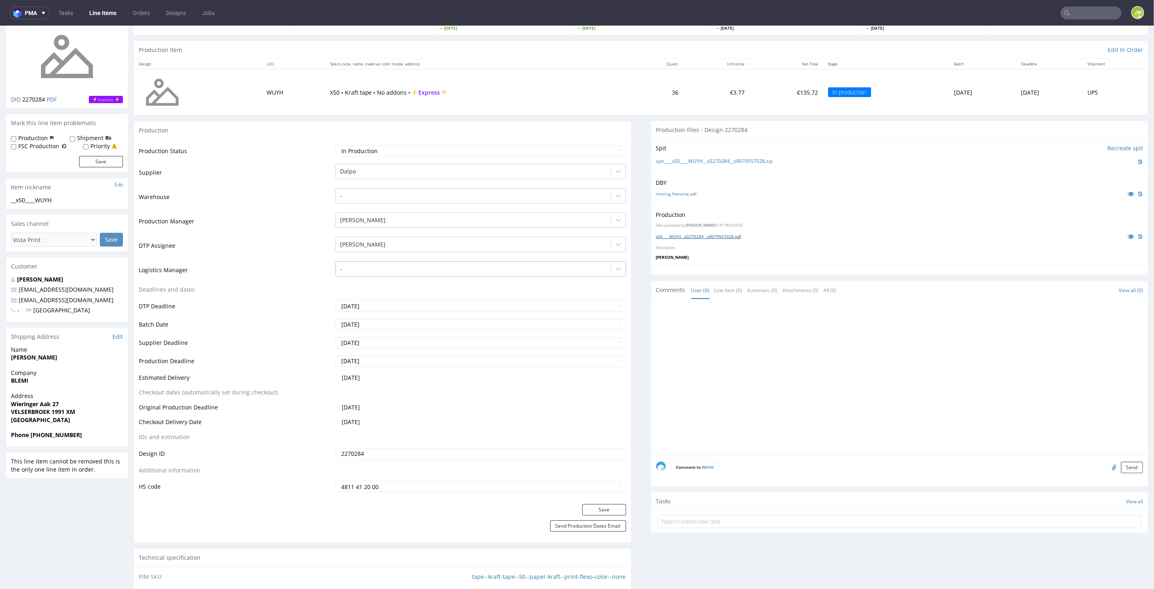
scroll to position [45, 0]
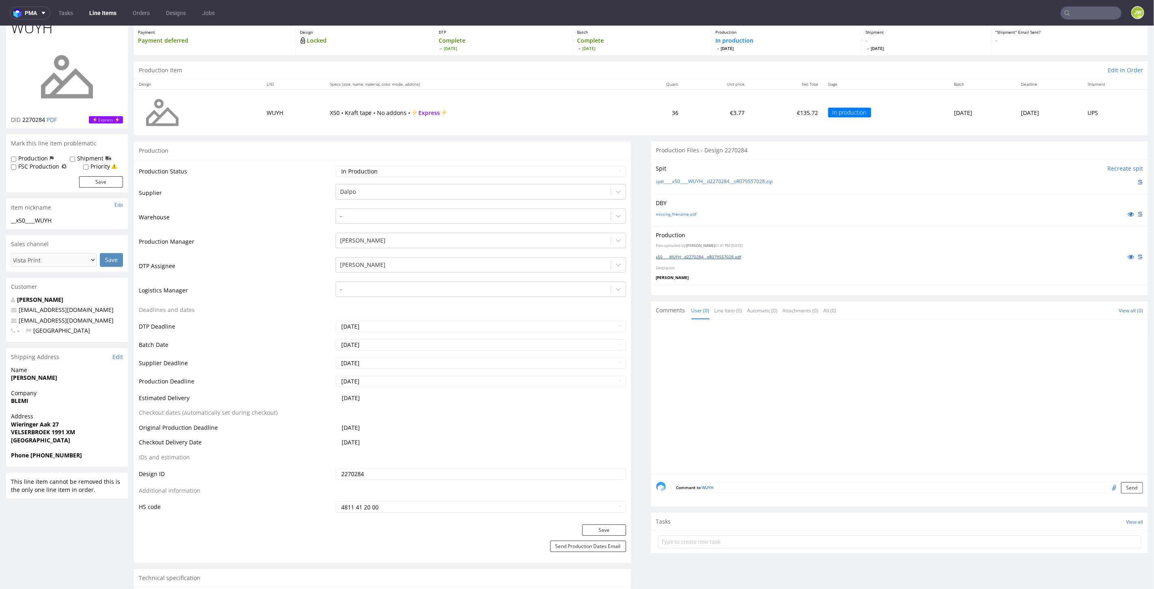
click at [671, 253] on link "x50____WUYH__d2270284__oR079557028.pdf" at bounding box center [698, 256] width 85 height 6
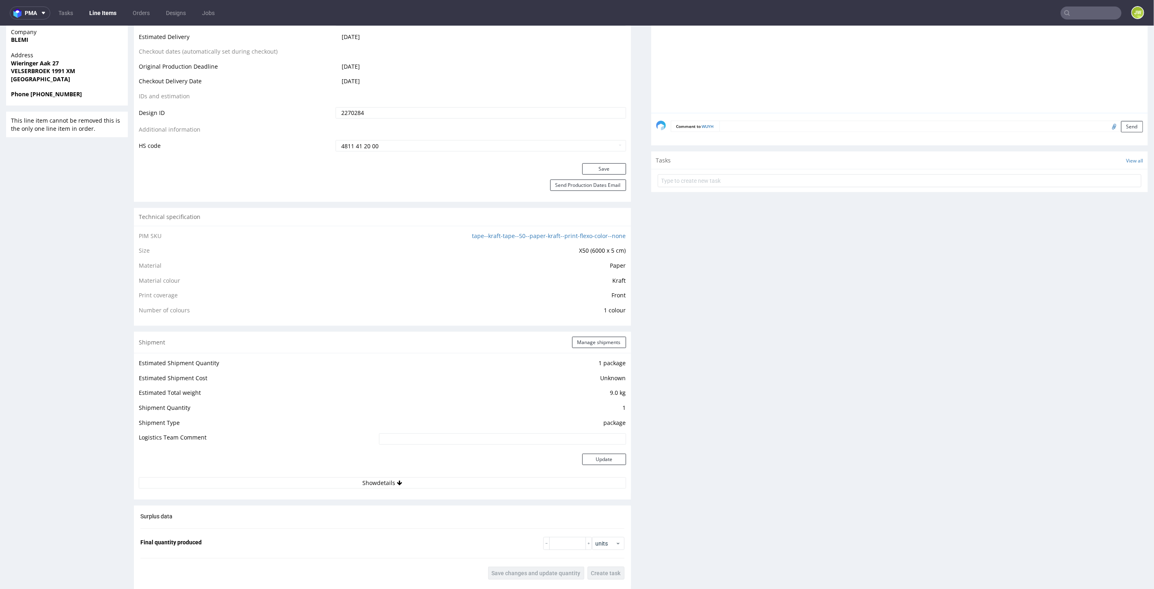
scroll to position [451, 0]
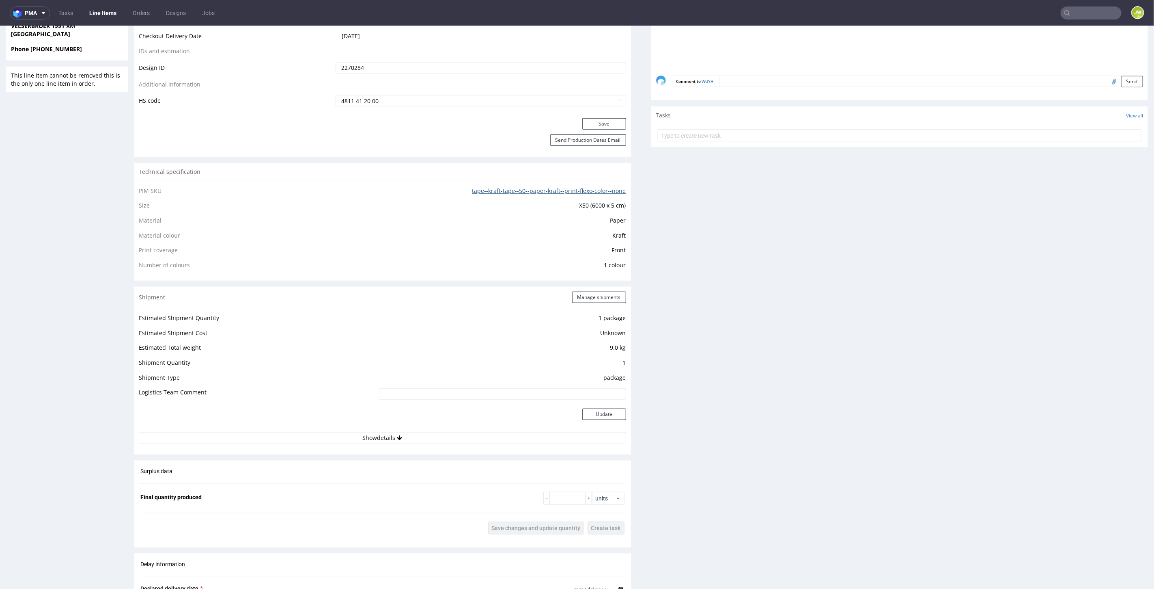
click at [518, 192] on link "tape--kraft-tape--50--paper-kraft--print-flexo-color--none" at bounding box center [550, 190] width 154 height 8
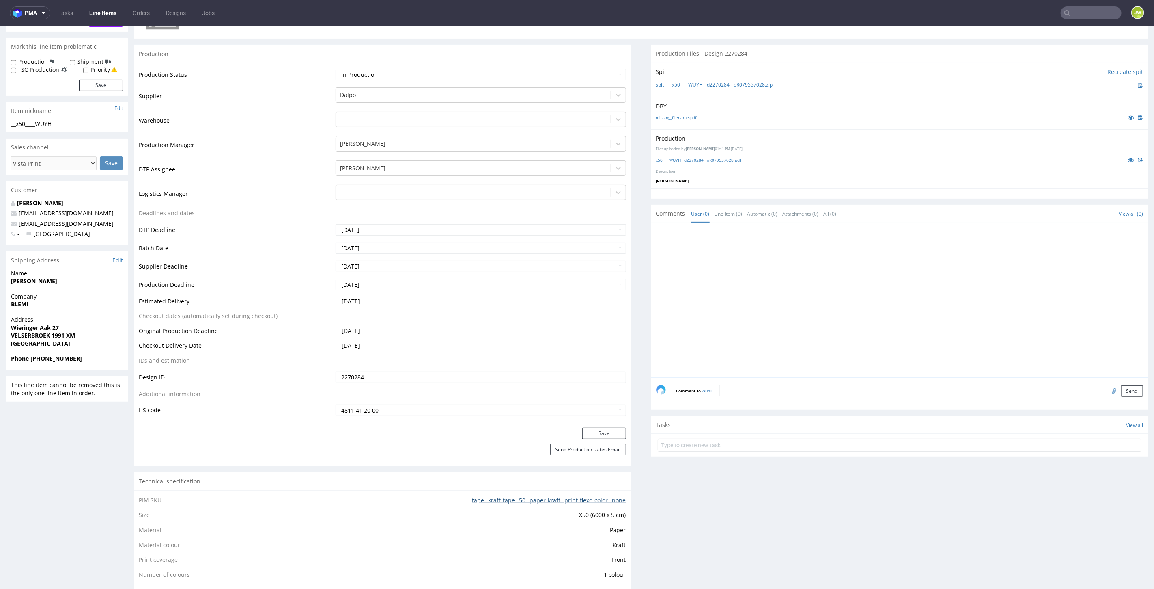
scroll to position [0, 0]
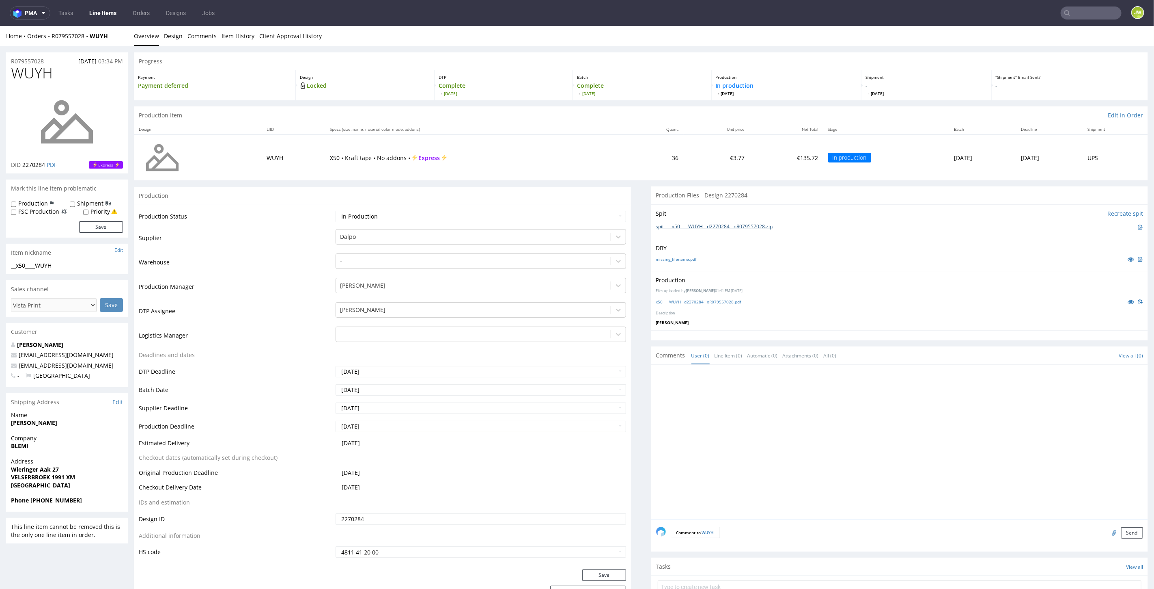
click at [676, 227] on link "spit____x50____WUYH__d2270284__oR079557028.zip" at bounding box center [714, 226] width 117 height 7
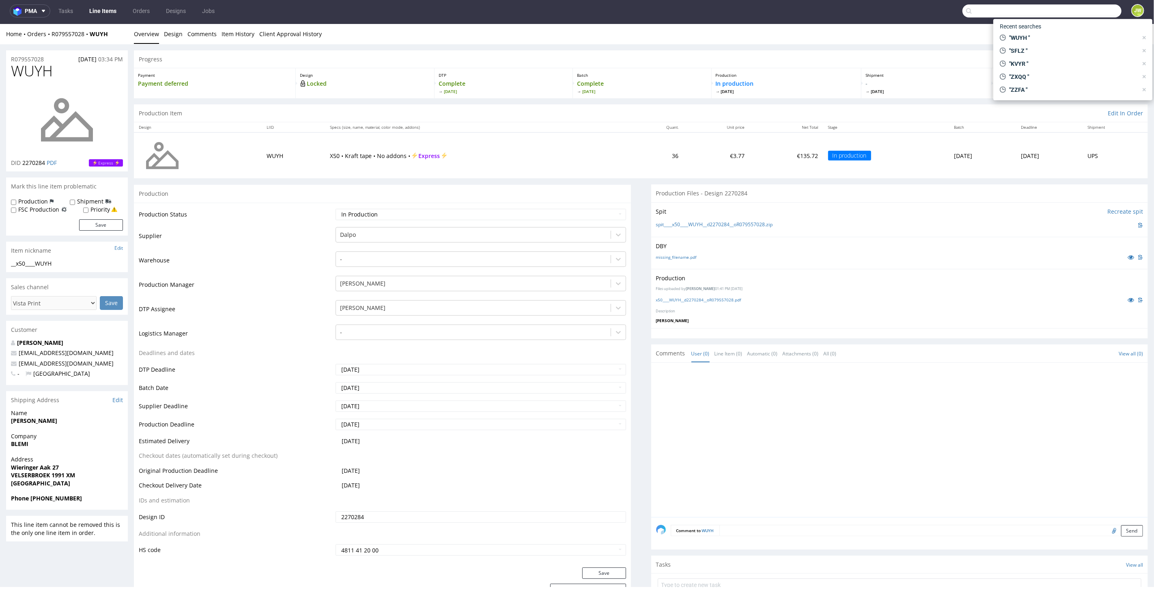
click at [1077, 10] on input "text" at bounding box center [1042, 10] width 159 height 13
type input "ACQC"
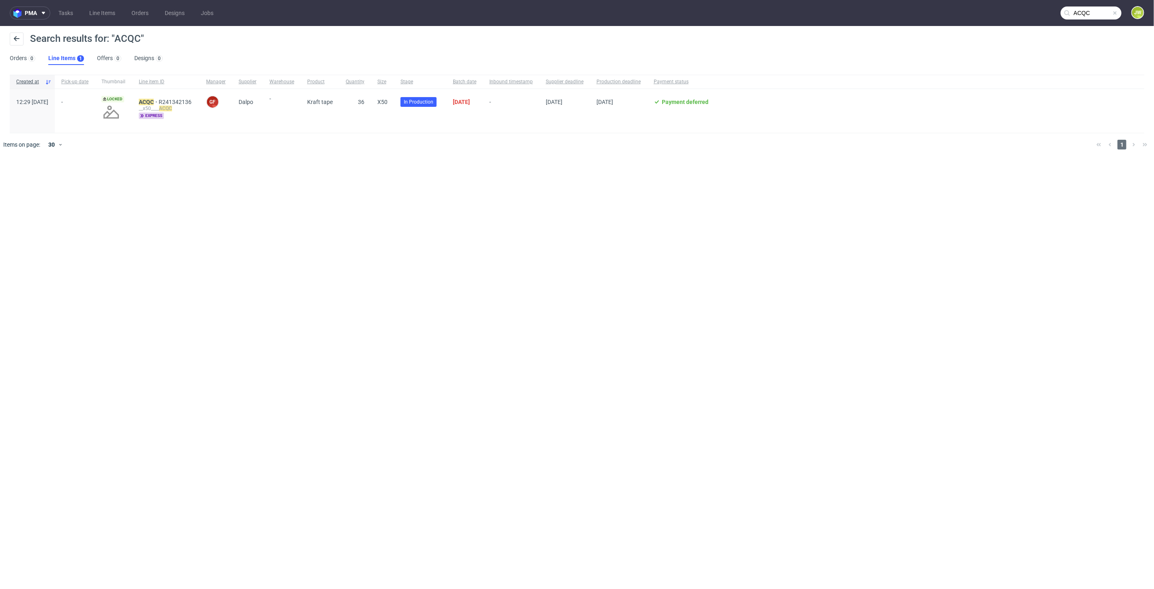
click at [164, 105] on div "__x50____ ACQC" at bounding box center [166, 108] width 54 height 6
click at [154, 101] on mark "ACQC" at bounding box center [146, 102] width 15 height 6
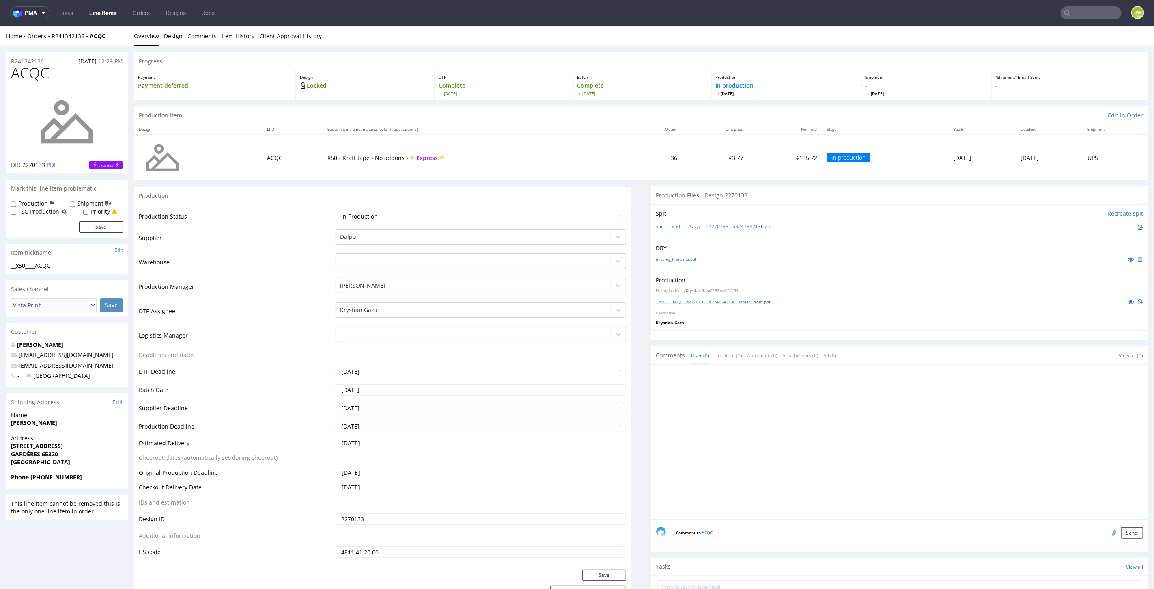
click at [695, 303] on link "__x50____ACQC__d2270133__oR241342136__latest__front.pdf" at bounding box center [713, 301] width 114 height 6
click at [1081, 13] on input "text" at bounding box center [1042, 12] width 159 height 13
type input "TWLP"
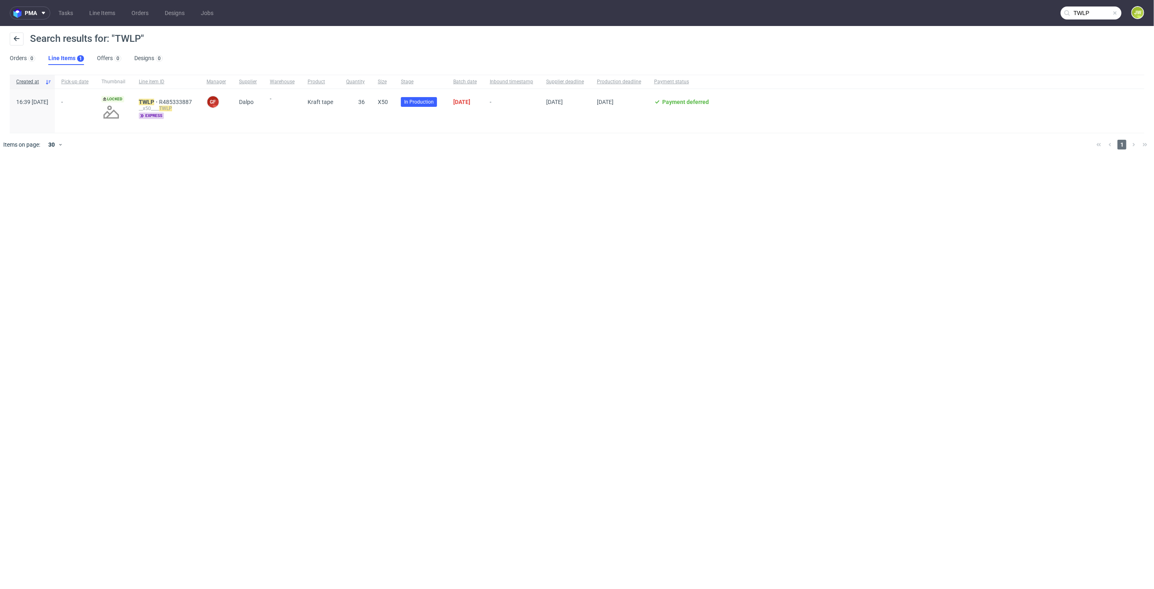
click at [169, 96] on div "TWLP R485333887 __x50____ TWLP express" at bounding box center [166, 111] width 68 height 44
click at [154, 99] on mark "TWLP" at bounding box center [146, 102] width 15 height 6
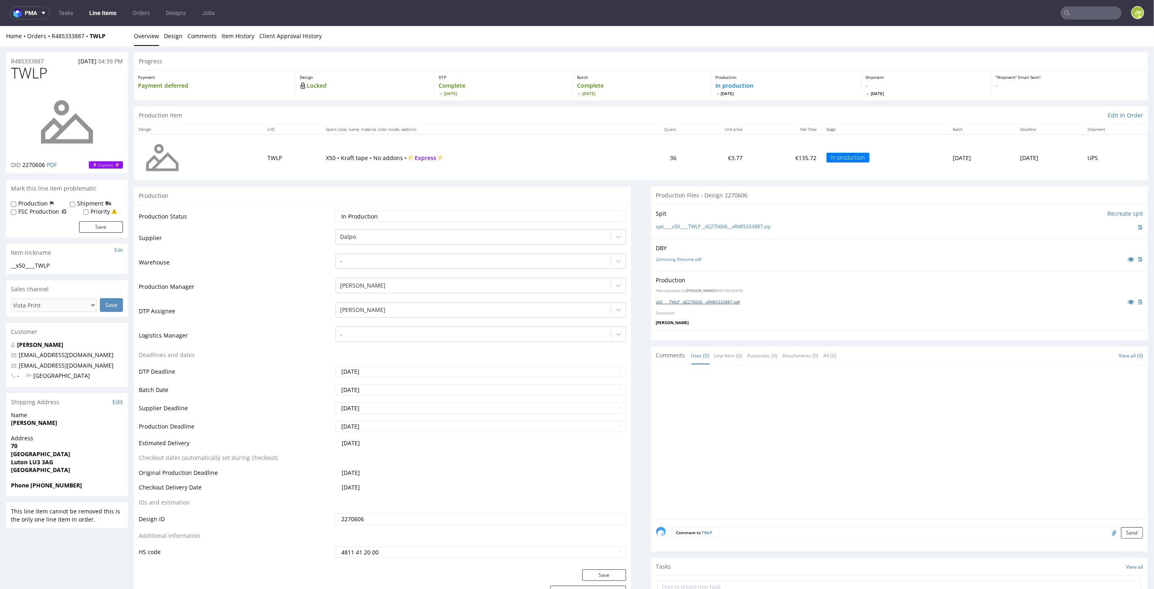
click at [665, 298] on link "x50____TWLP__d2270606__oR485333887.pdf" at bounding box center [698, 301] width 84 height 6
drag, startPoint x: 1079, startPoint y: 18, endPoint x: 1080, endPoint y: 13, distance: 5.0
click at [1080, 17] on input "text" at bounding box center [1042, 12] width 159 height 13
paste input "ENFC"
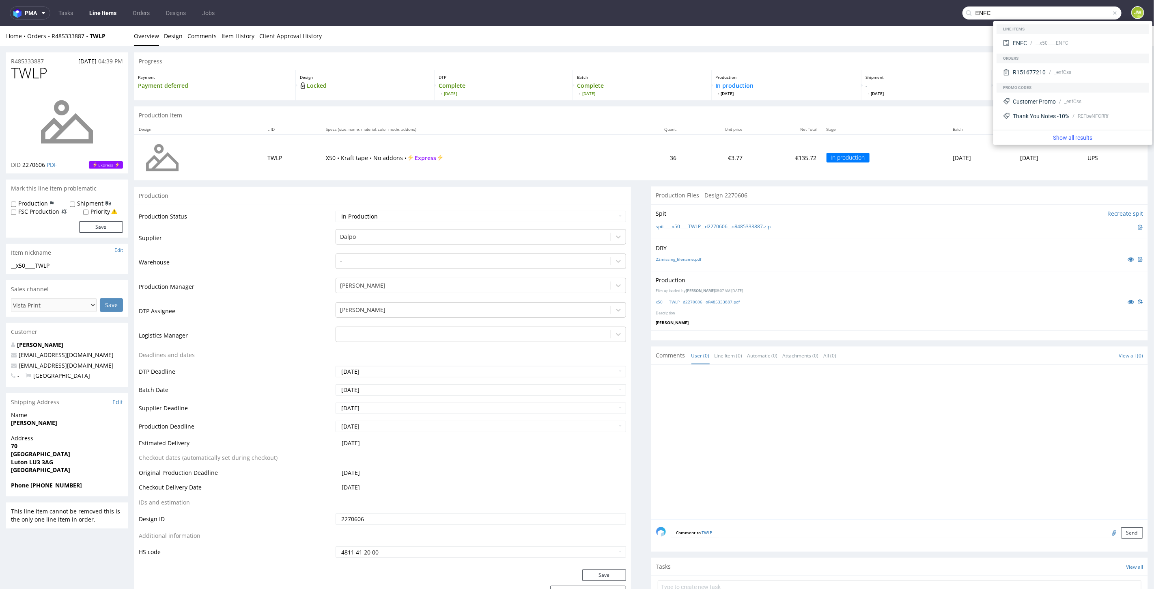
type input "ENFC"
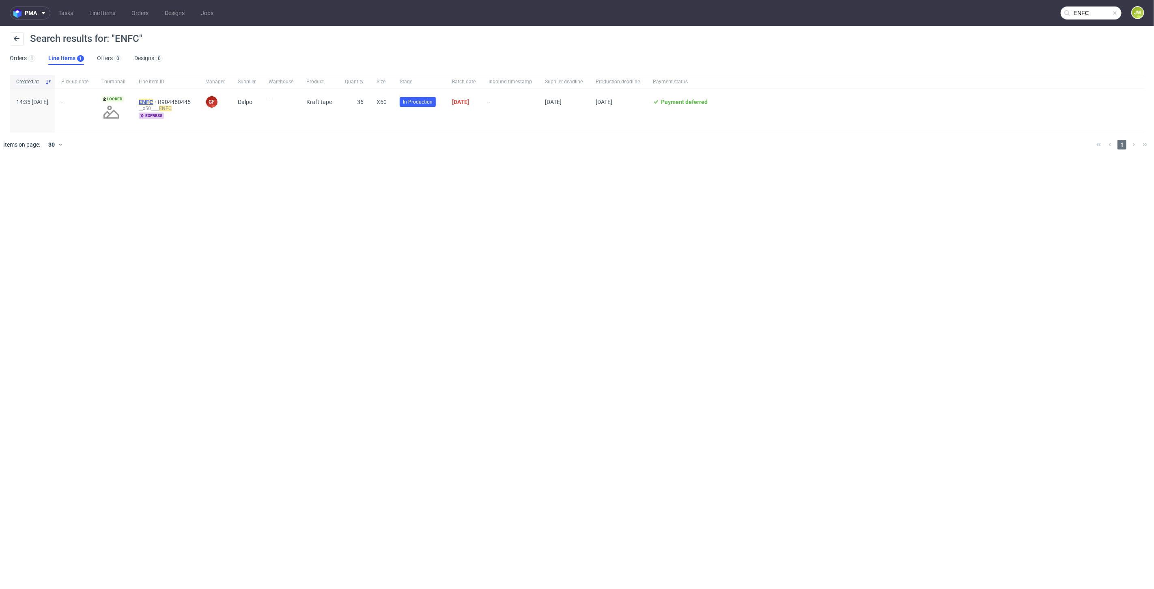
click at [153, 102] on mark "ENFC" at bounding box center [146, 102] width 14 height 6
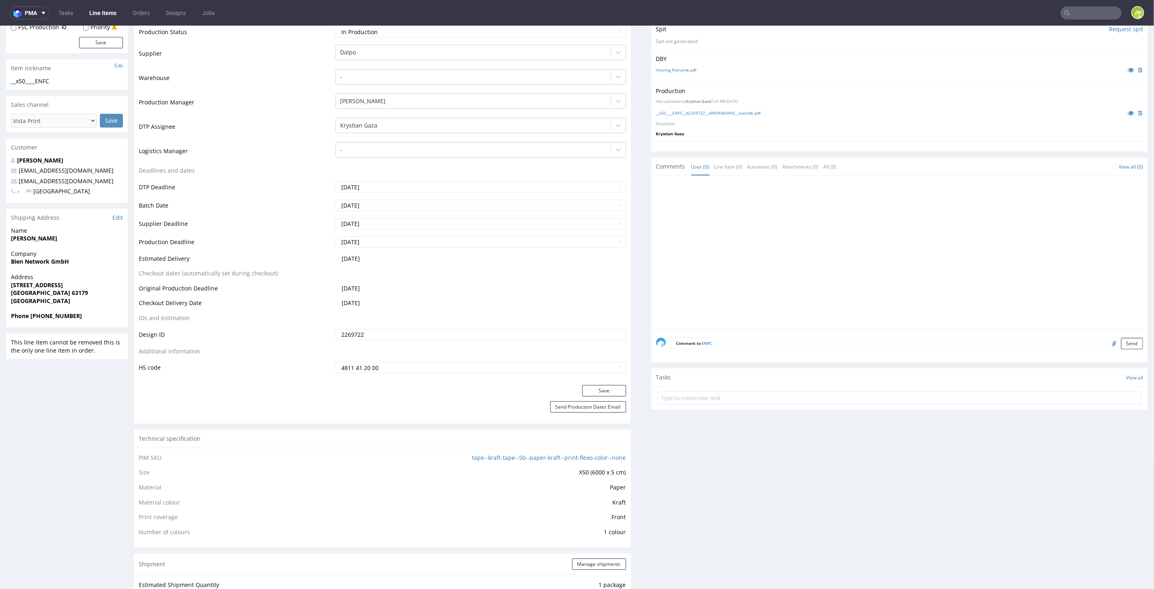
scroll to position [225, 0]
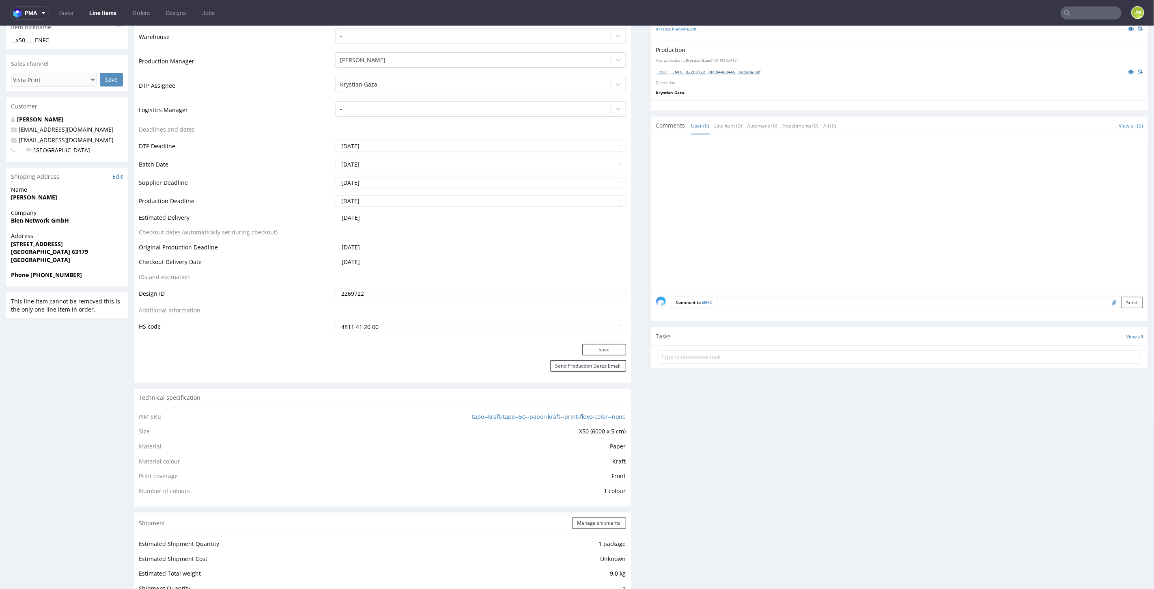
click at [705, 69] on link "__x50____ENFC__d2269722__oR904460445__outside.pdf" at bounding box center [708, 72] width 105 height 6
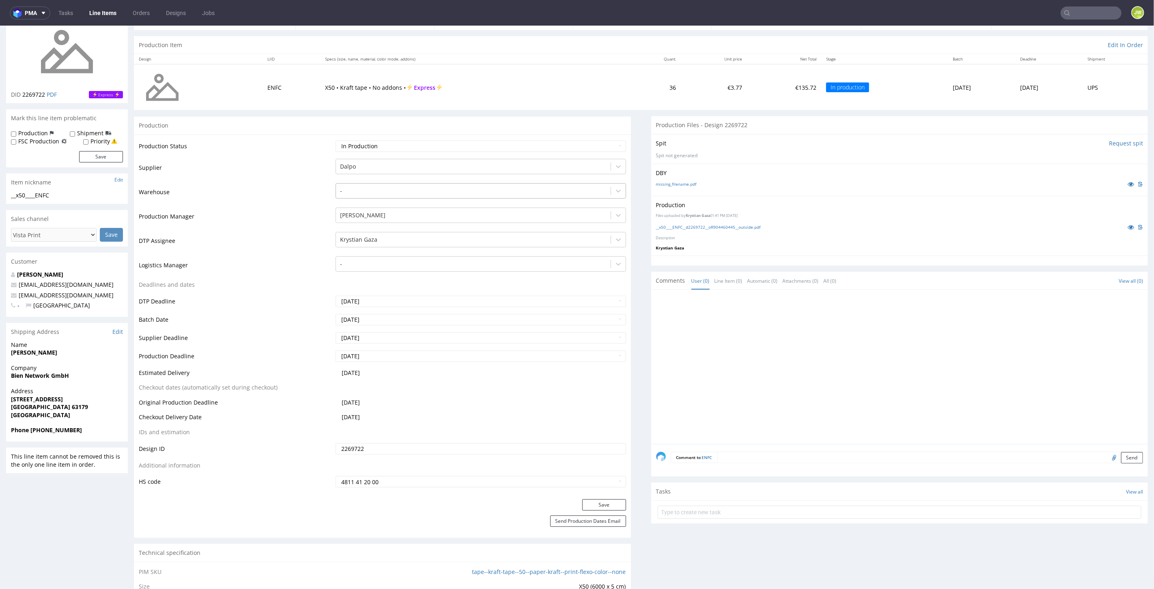
scroll to position [0, 0]
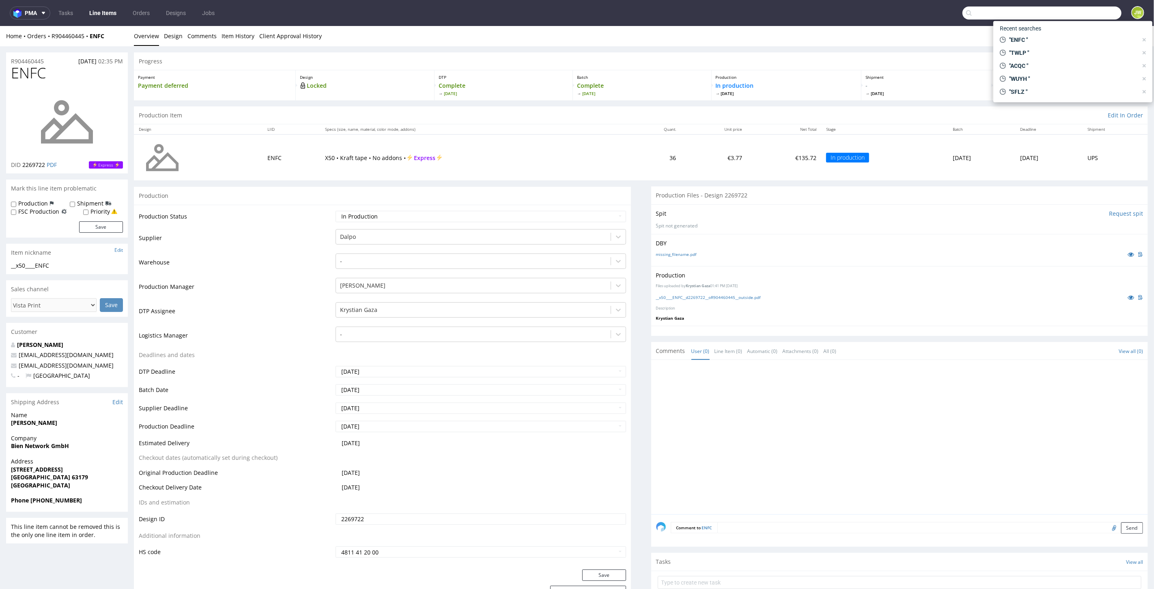
click at [1069, 7] on input "text" at bounding box center [1042, 12] width 159 height 13
type input "BAAF"
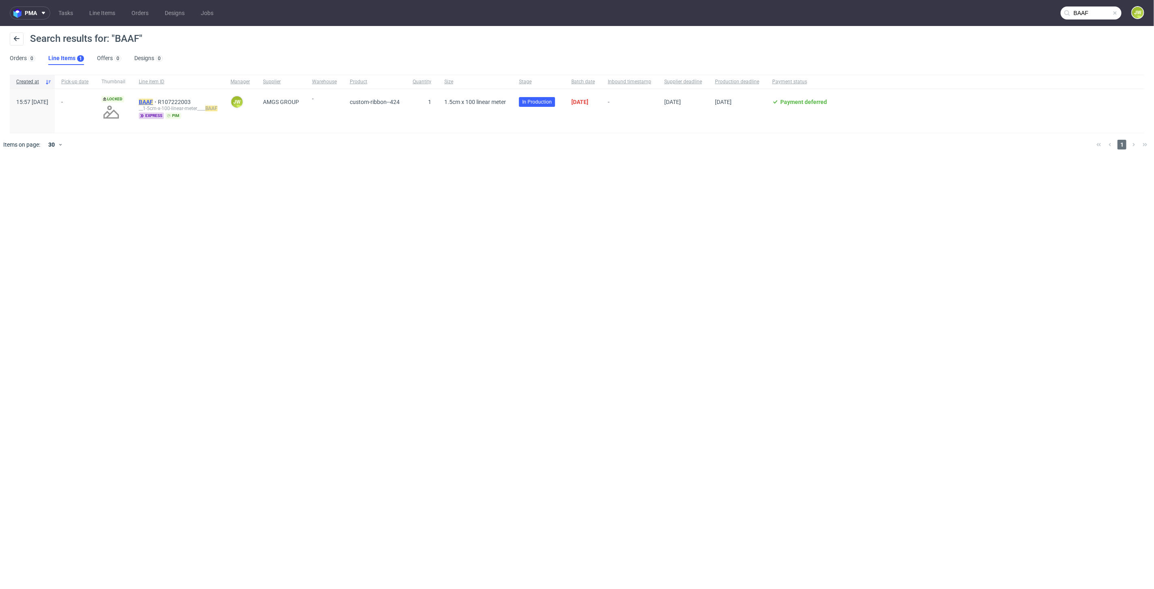
click at [153, 104] on mark "BAAF" at bounding box center [146, 102] width 14 height 6
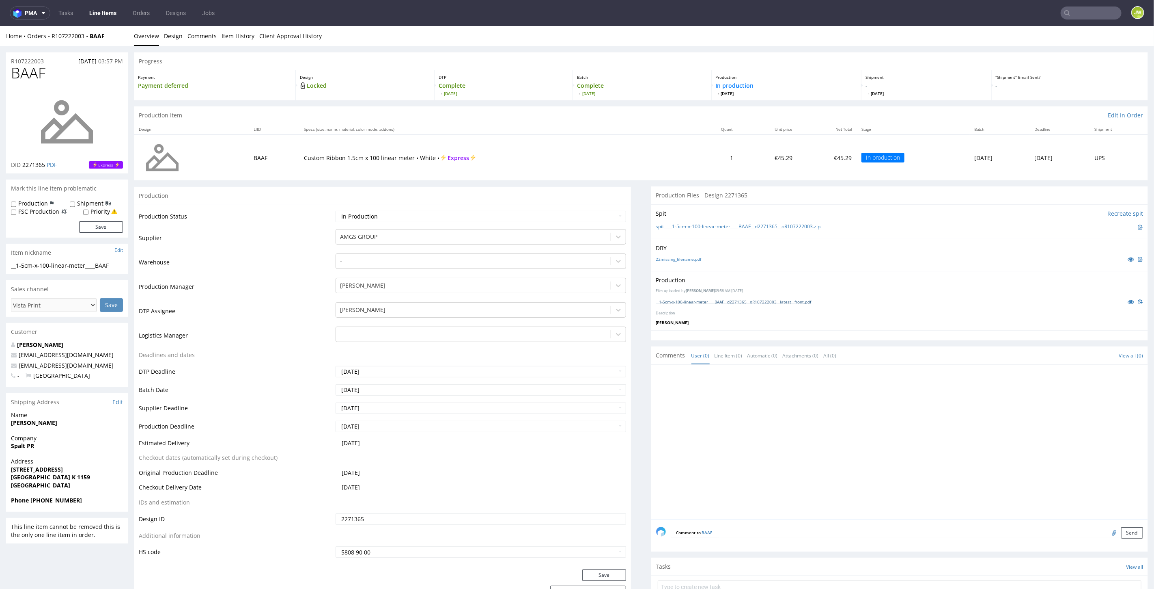
click at [678, 302] on link "__1-5cm-x-100-linear-meter____BAAF__d2271365__oR107222003__latest__front.pdf" at bounding box center [733, 301] width 155 height 6
click at [1083, 7] on input "text" at bounding box center [1091, 12] width 61 height 13
paste input "OGSE"
type input "OGSE"
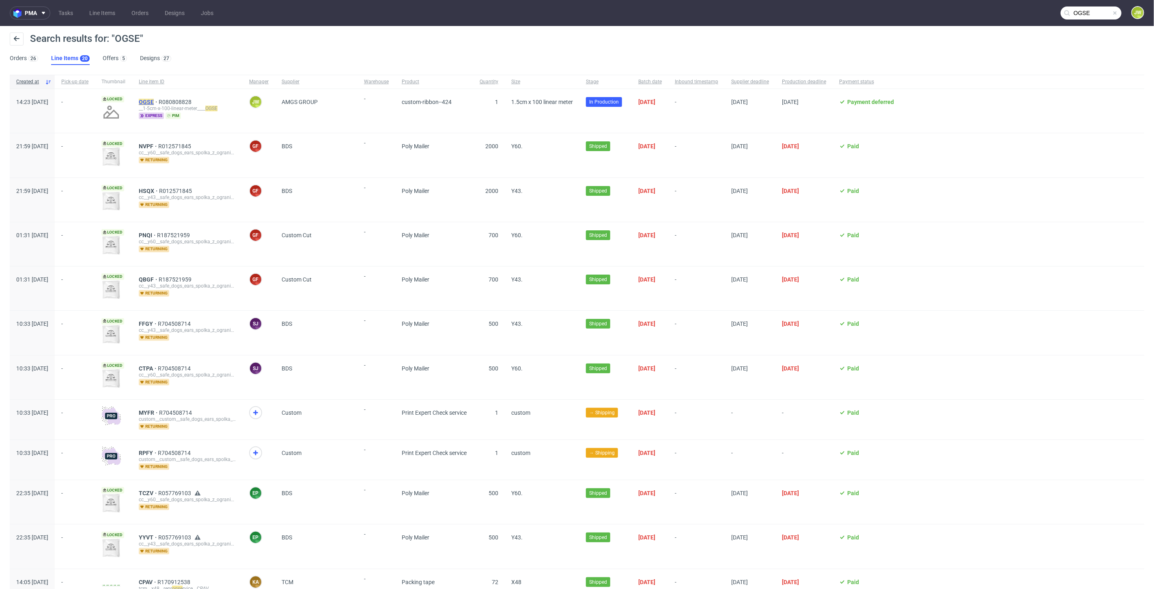
click at [154, 101] on mark "OGSE" at bounding box center [146, 102] width 15 height 6
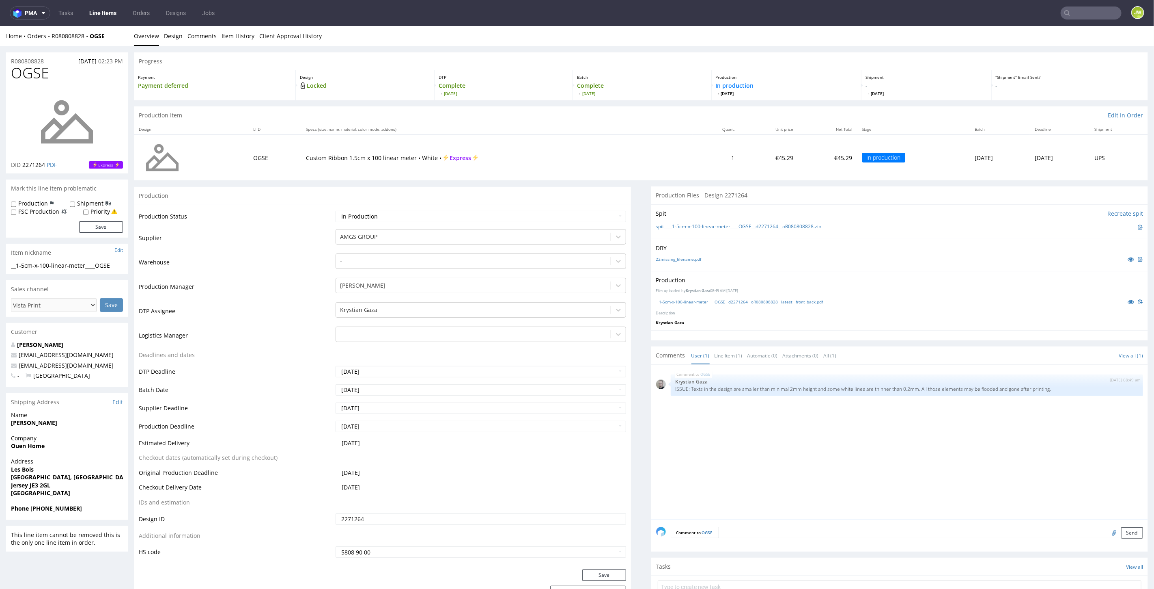
click at [686, 304] on div "__1-5cm-x-100-linear-meter____OGSE__d2271264__oR080808828__latest__front_back.p…" at bounding box center [900, 301] width 488 height 9
click at [687, 302] on link "__1-5cm-x-100-linear-meter____OGSE__d2271264__oR080808828__latest__front_back.p…" at bounding box center [739, 301] width 167 height 6
click at [1072, 15] on input "text" at bounding box center [1091, 12] width 61 height 13
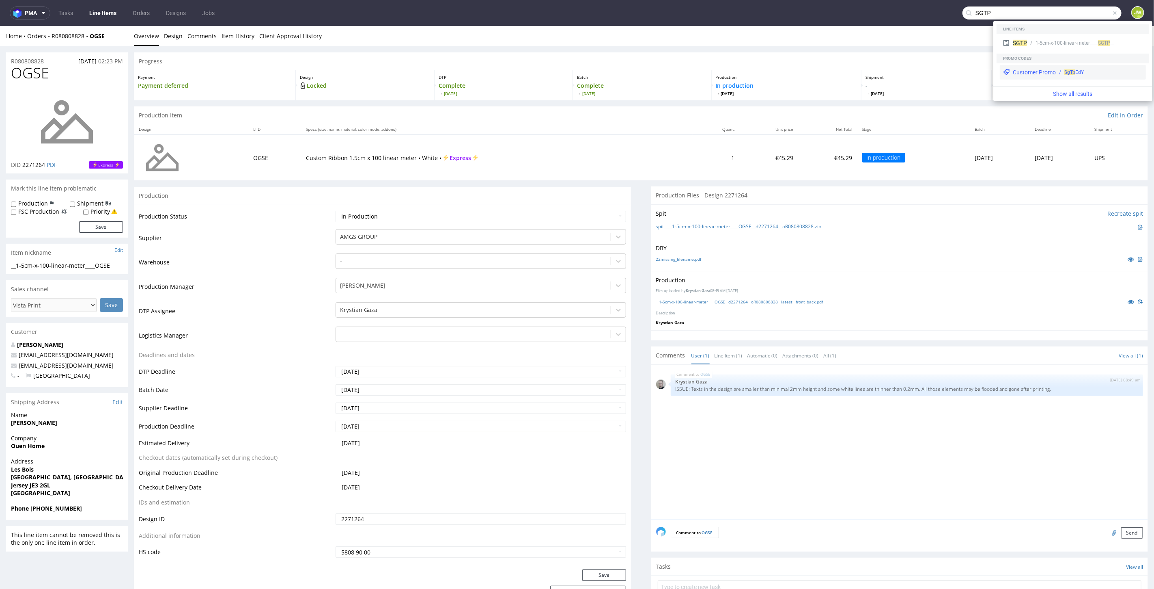
type input "SGTP"
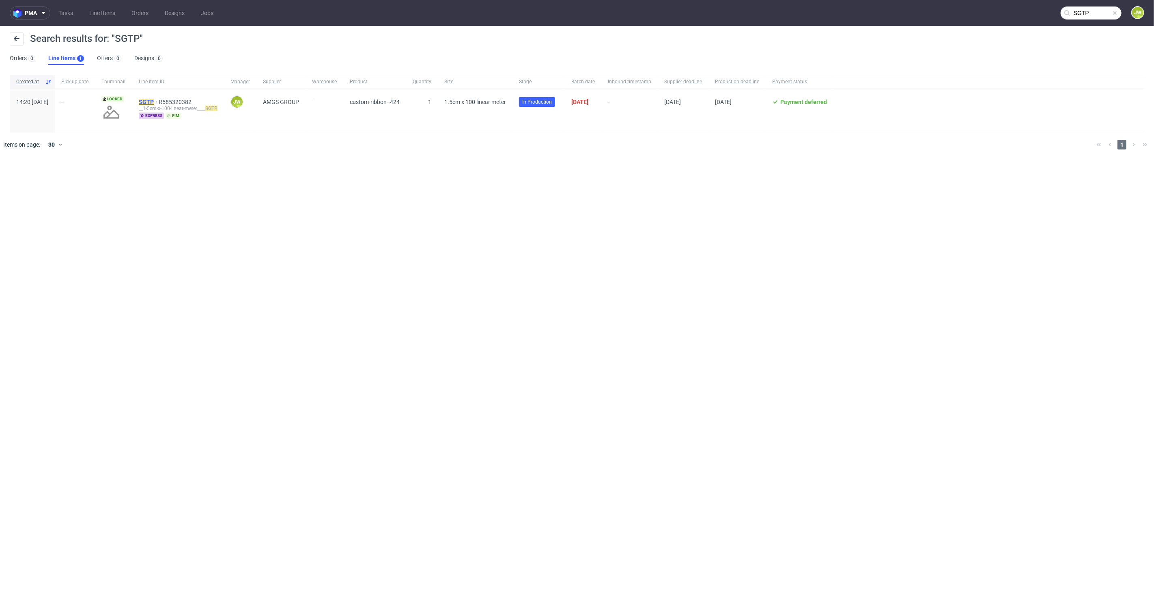
click at [154, 99] on mark "SGTP" at bounding box center [146, 102] width 15 height 6
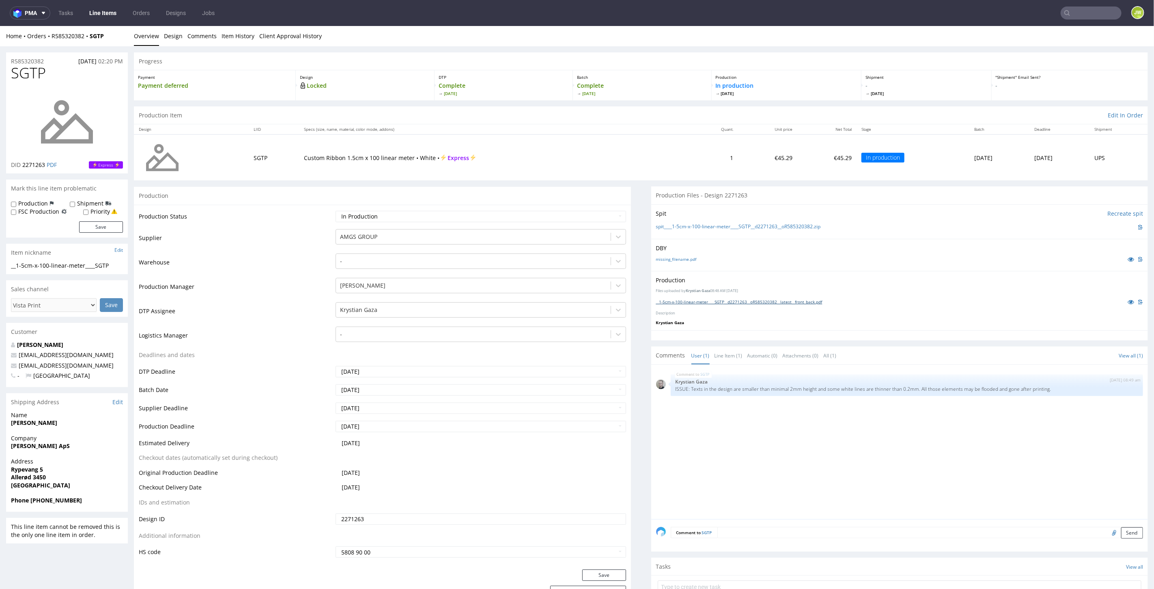
click at [683, 299] on link "__1-5cm-x-100-linear-meter____SGTP__d2271263__oR585320382__latest__front_back.p…" at bounding box center [739, 301] width 166 height 6
click at [1081, 2] on nav "pma Tasks Line Items Orders Designs Jobs JW" at bounding box center [577, 13] width 1154 height 26
click at [1083, 9] on input "text" at bounding box center [1091, 12] width 61 height 13
paste input "WFLO"
type input "WFLO"
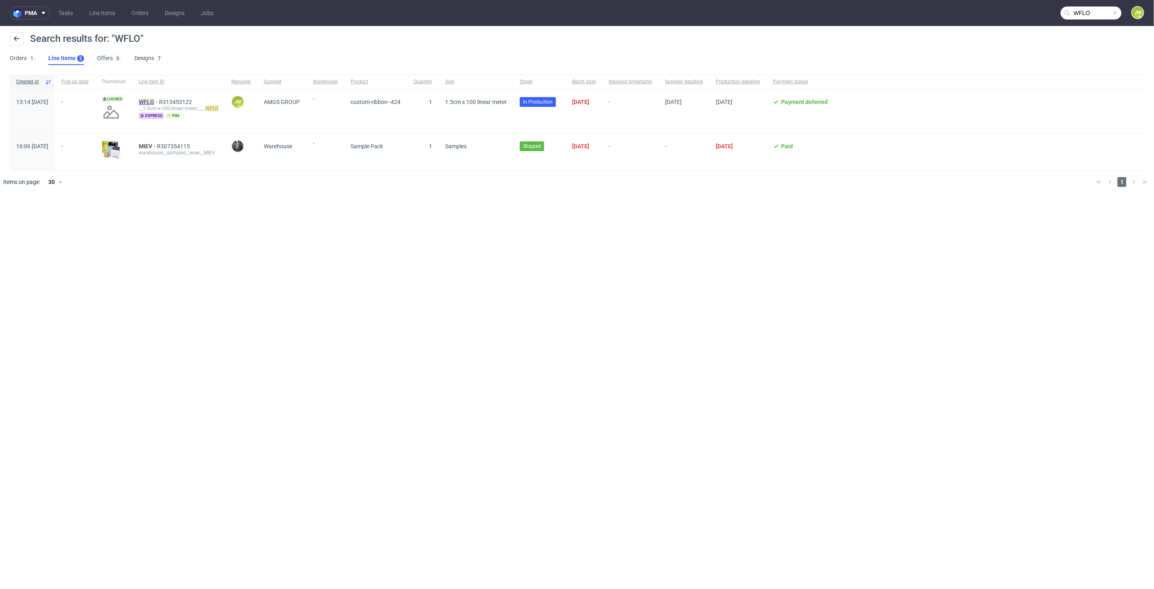
drag, startPoint x: 166, startPoint y: 96, endPoint x: 169, endPoint y: 100, distance: 5.8
click at [167, 97] on div "WFLO R313453122 __1-5cm-x-100-linear-meter____ WFLO express pim" at bounding box center [178, 111] width 93 height 44
click at [154, 100] on mark "WFLO" at bounding box center [146, 102] width 15 height 6
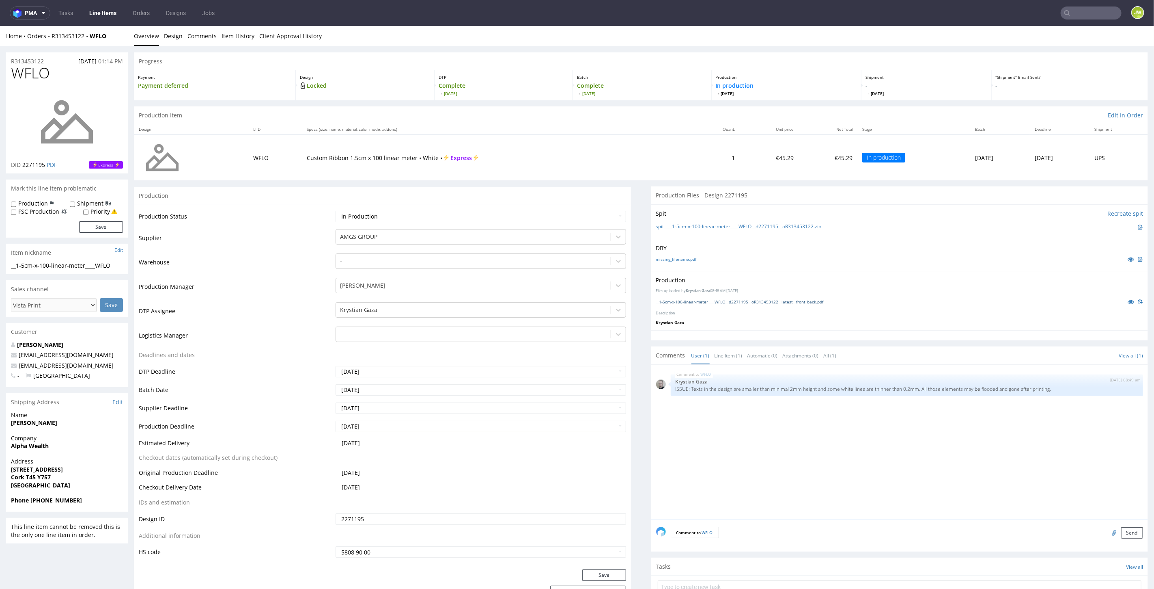
click at [686, 302] on link "__1-5cm-x-100-linear-meter____WFLO__d2271195__oR313453122__latest__front_back.p…" at bounding box center [740, 301] width 168 height 6
click at [1088, 15] on input "text" at bounding box center [1042, 12] width 159 height 13
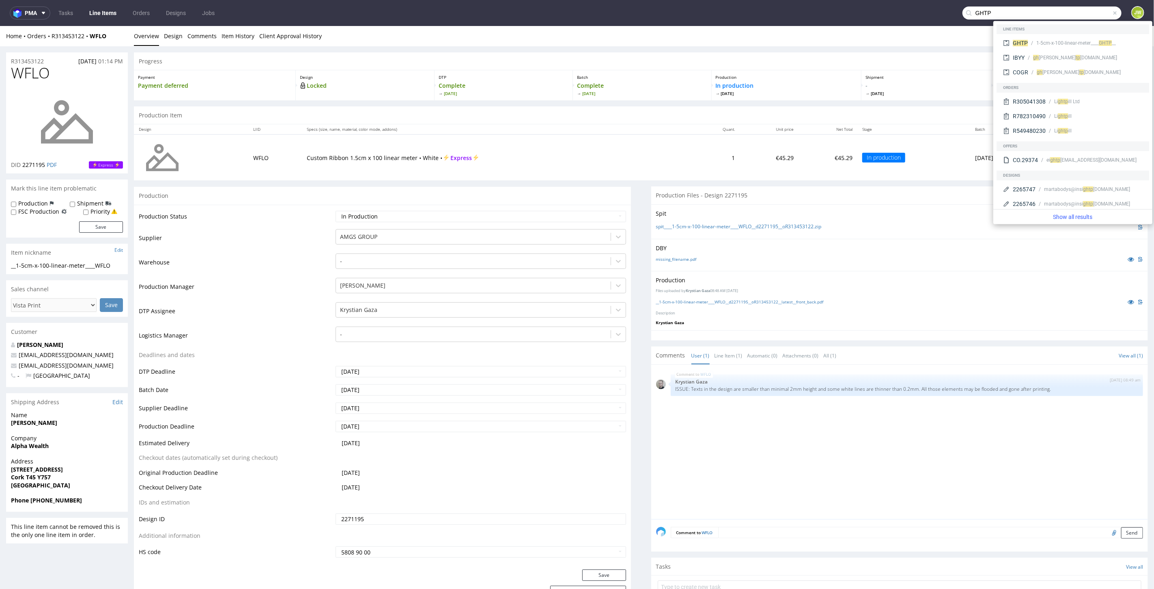
type input "GHTP"
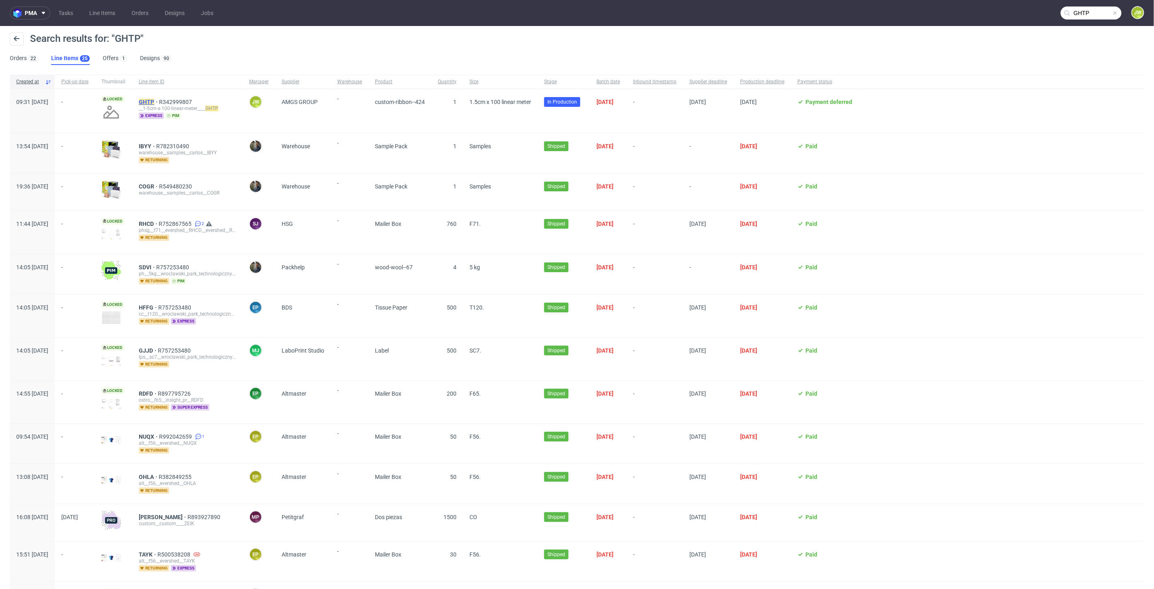
click at [154, 99] on mark "GHTP" at bounding box center [146, 102] width 15 height 6
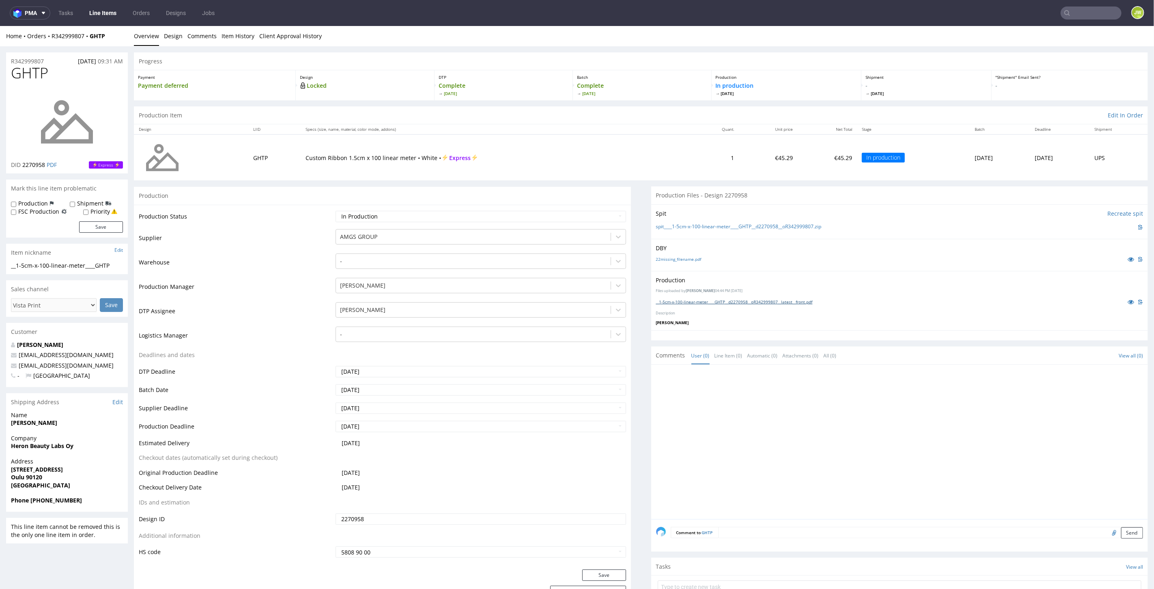
click at [705, 298] on link "__1-5cm-x-100-linear-meter____GHTP__d2270958__oR342999807__latest__front.pdf" at bounding box center [734, 301] width 157 height 6
click at [97, 14] on link "Line Items" at bounding box center [102, 12] width 37 height 13
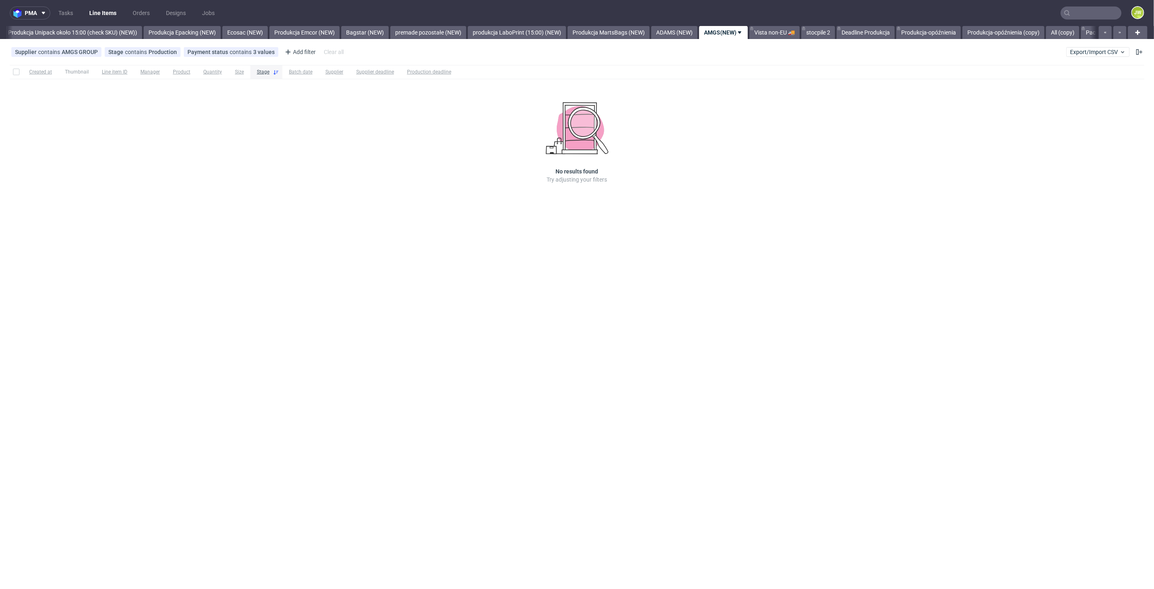
scroll to position [0, 1692]
